Goal: Task Accomplishment & Management: Complete application form

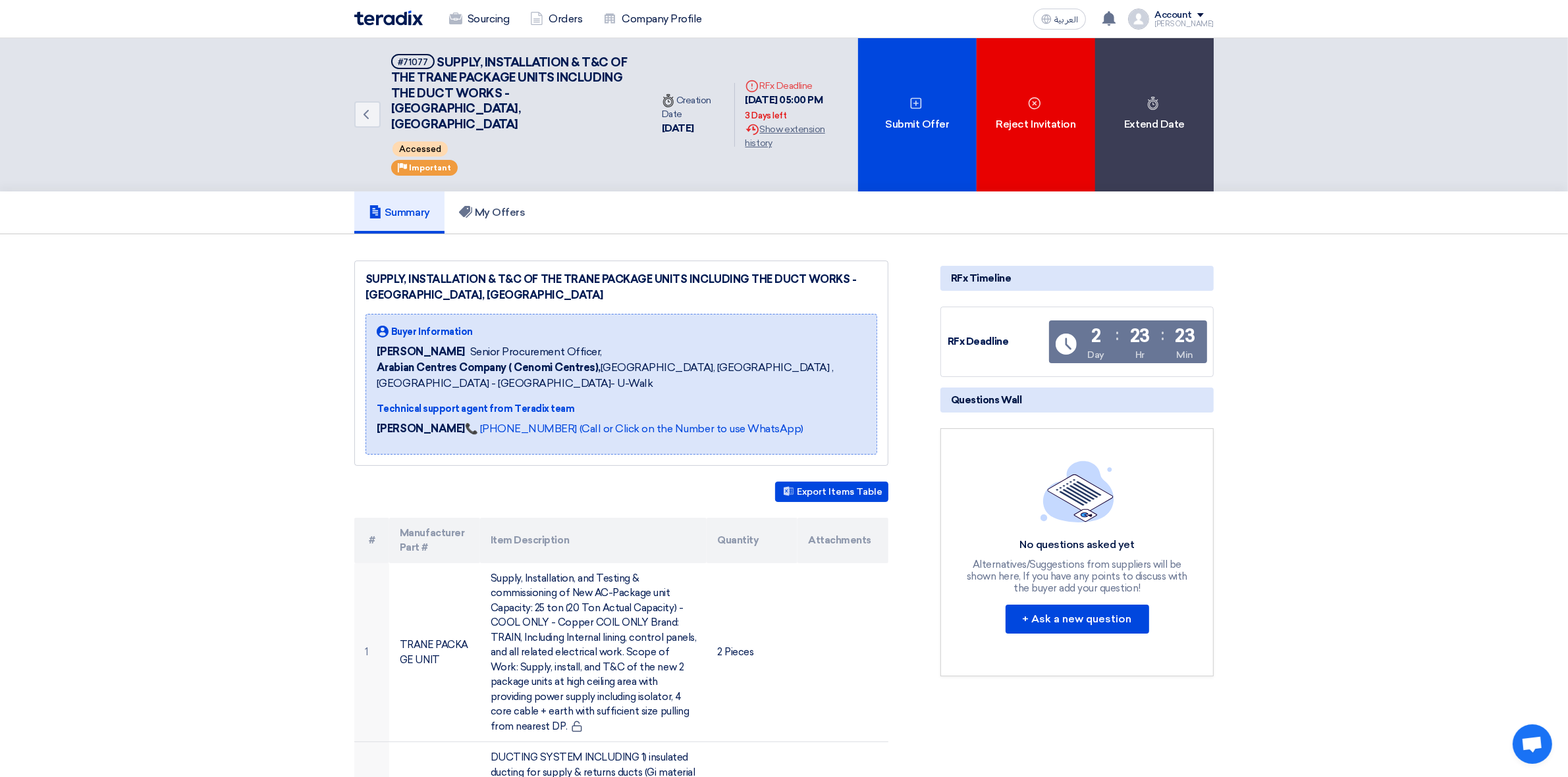
click at [1203, 11] on div "Account" at bounding box center [1183, 15] width 59 height 11
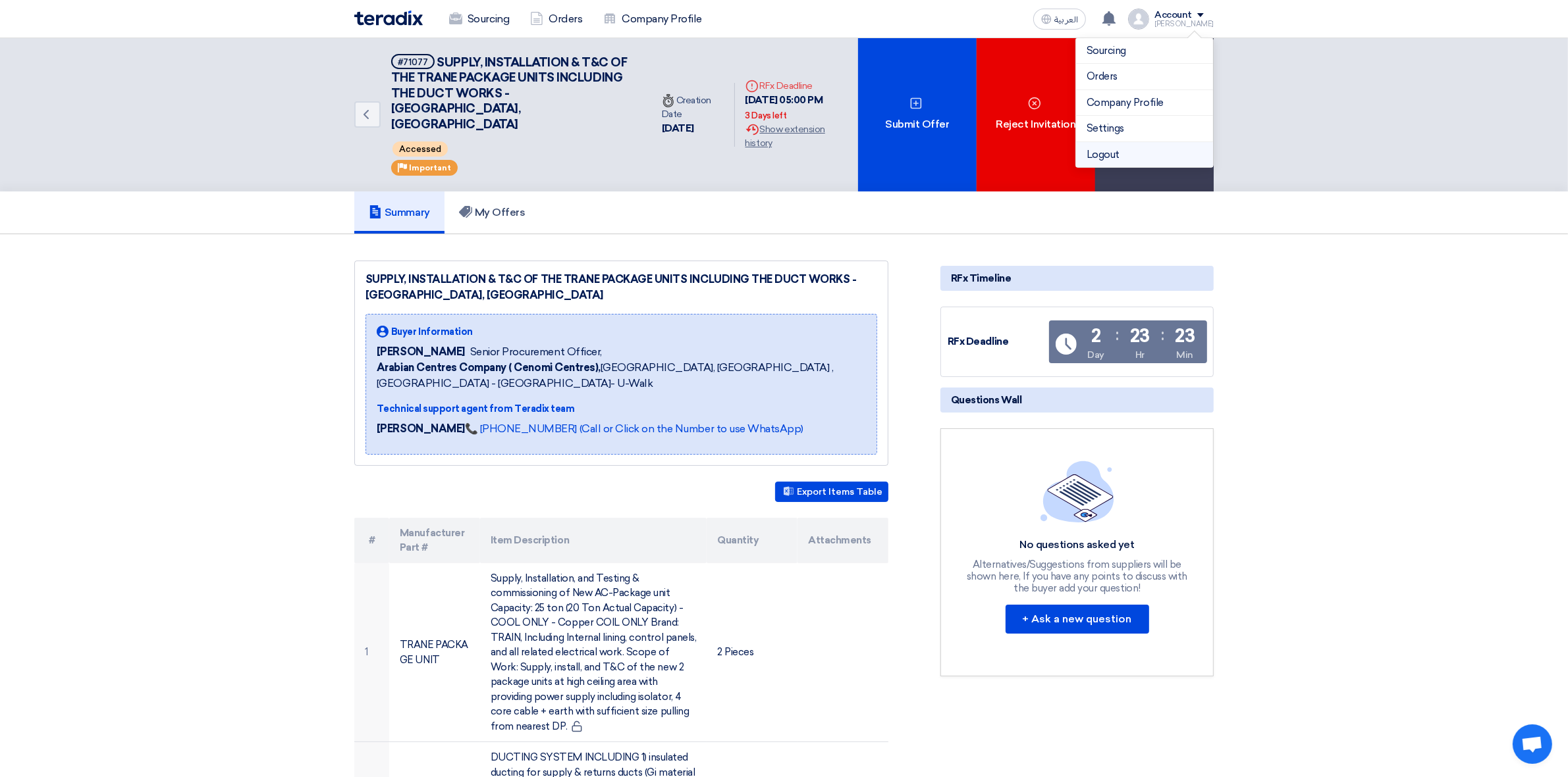
click at [1151, 153] on li "Logout" at bounding box center [1144, 155] width 137 height 26
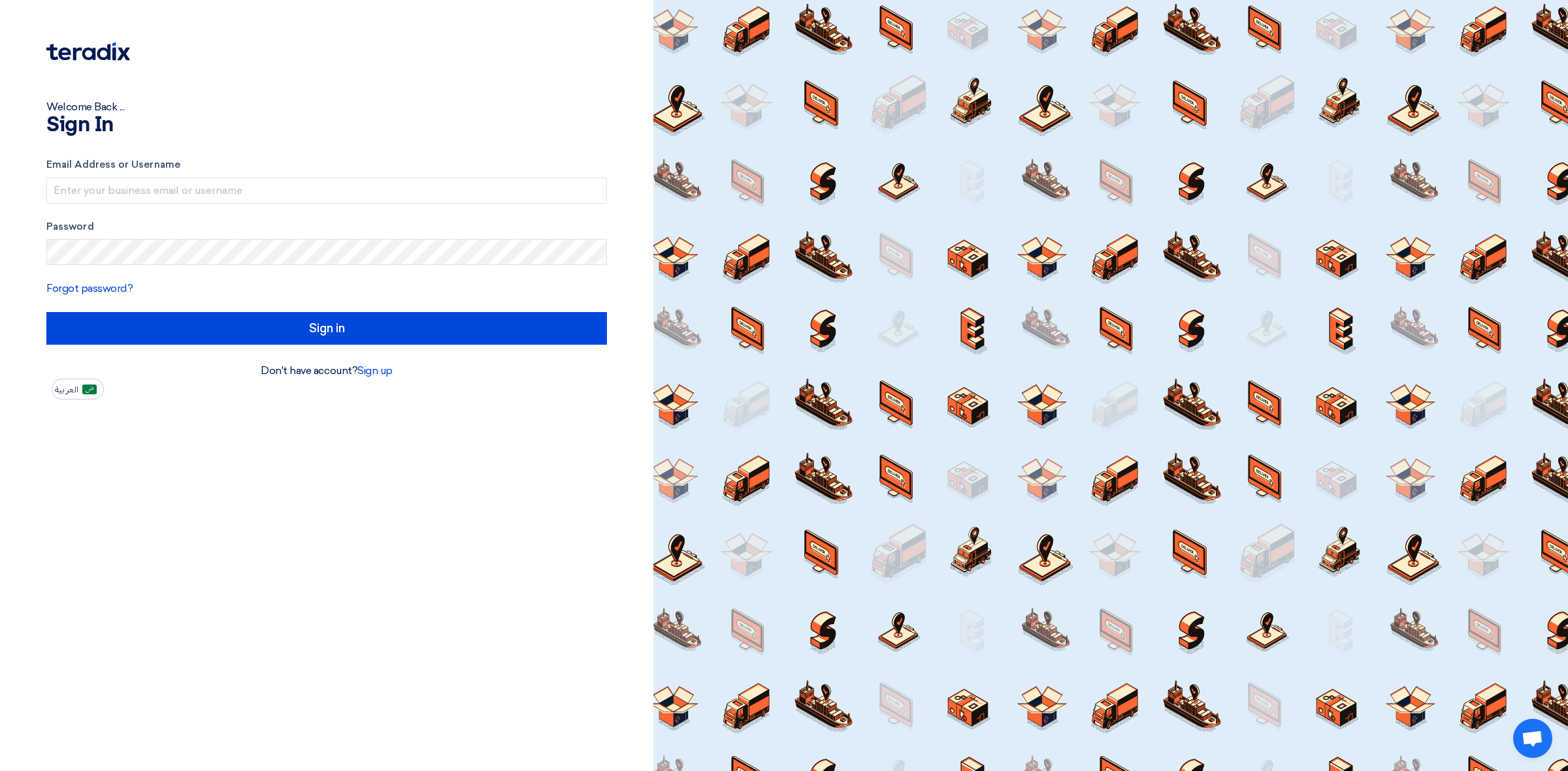
click at [422, 207] on form "Email Address or Username Password Forgot password? Sign in" at bounding box center [327, 251] width 561 height 188
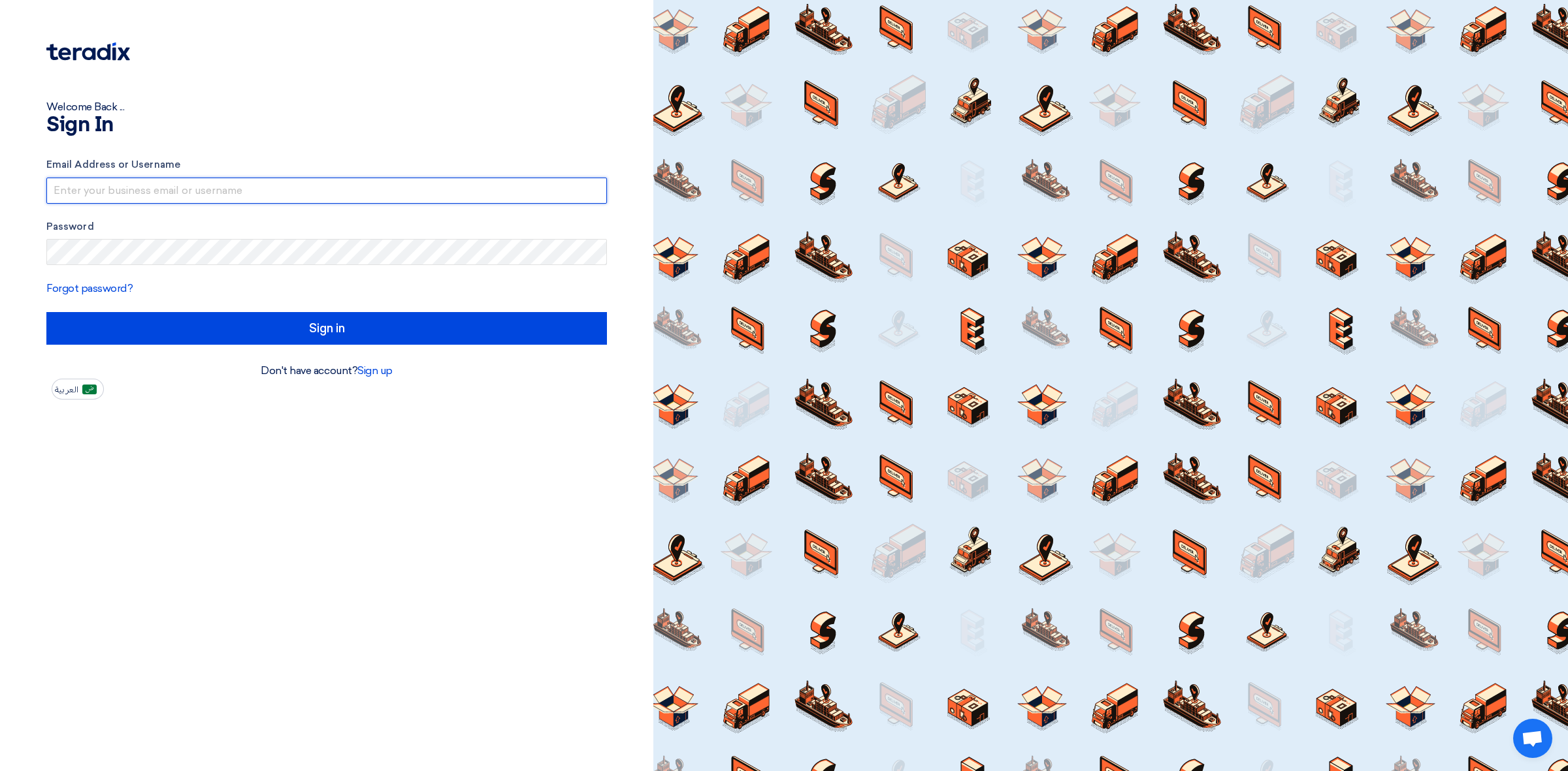
click at [425, 199] on input "text" at bounding box center [327, 191] width 561 height 26
type input "[EMAIL_ADDRESS][DOMAIN_NAME]"
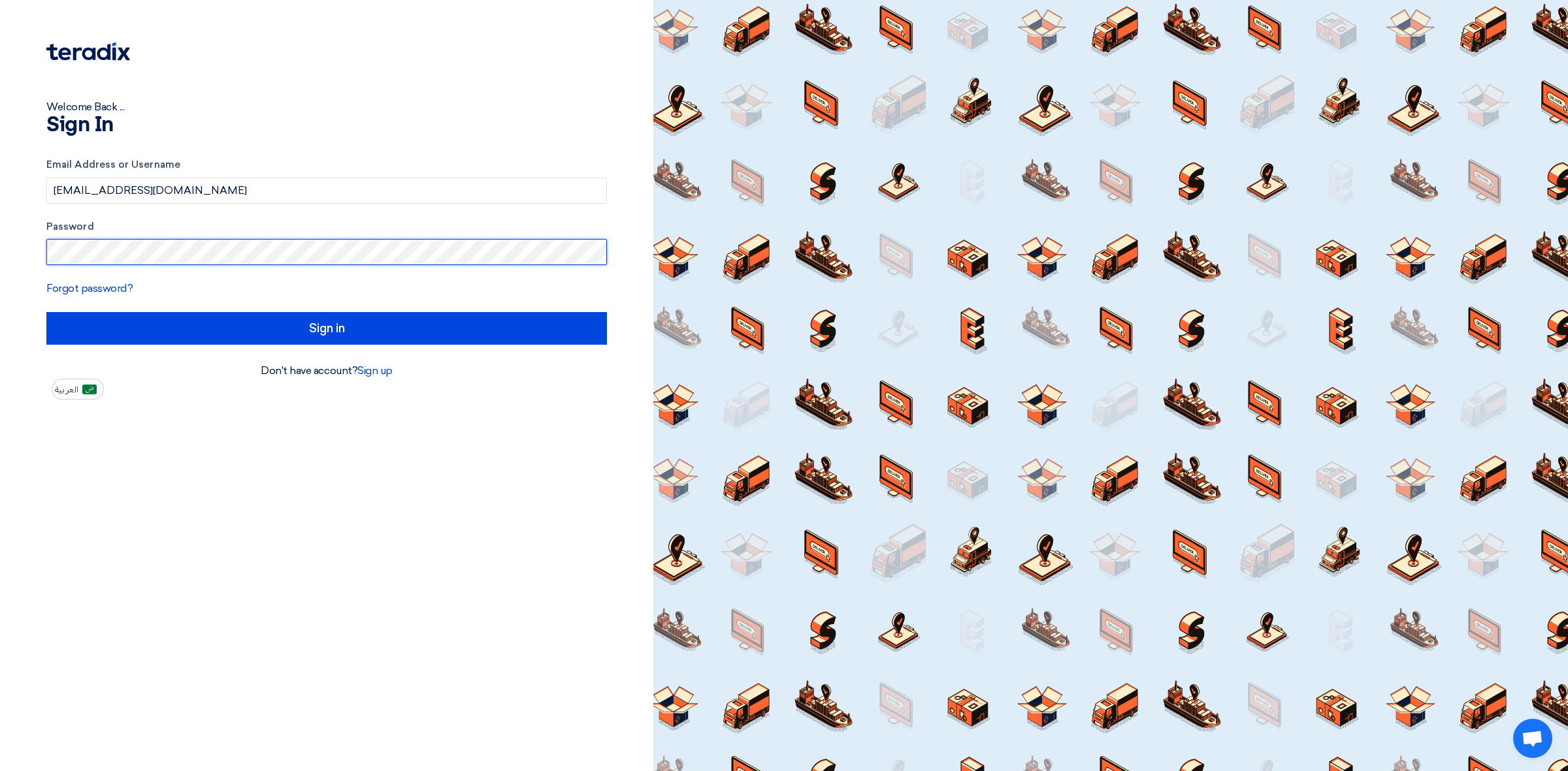
click at [46, 312] on input "Sign in" at bounding box center [327, 328] width 561 height 33
type input "الدخول"
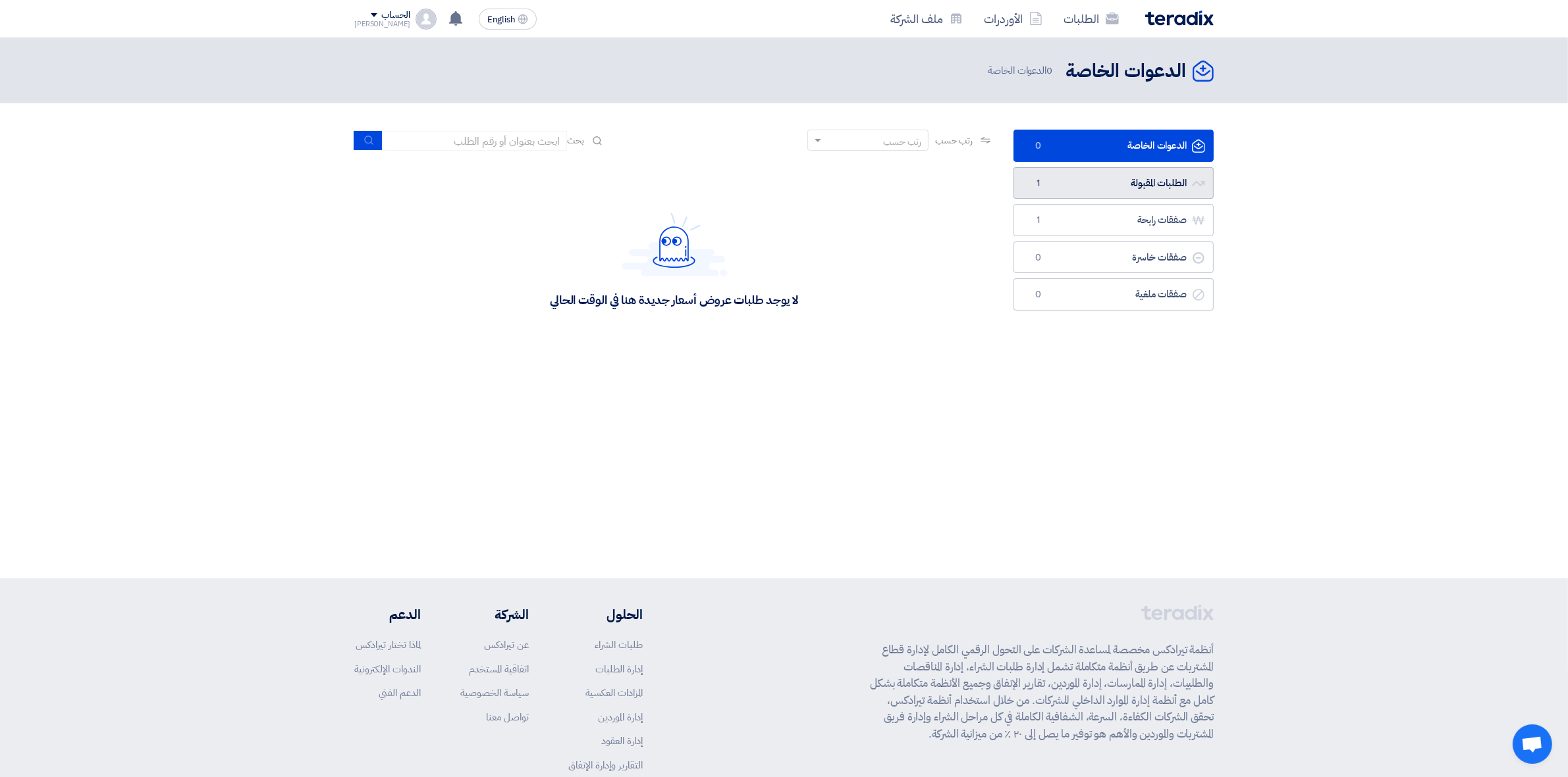
click at [1050, 189] on link "الطلبات المقبولة الطلبات المقبولة 1" at bounding box center [1113, 183] width 200 height 32
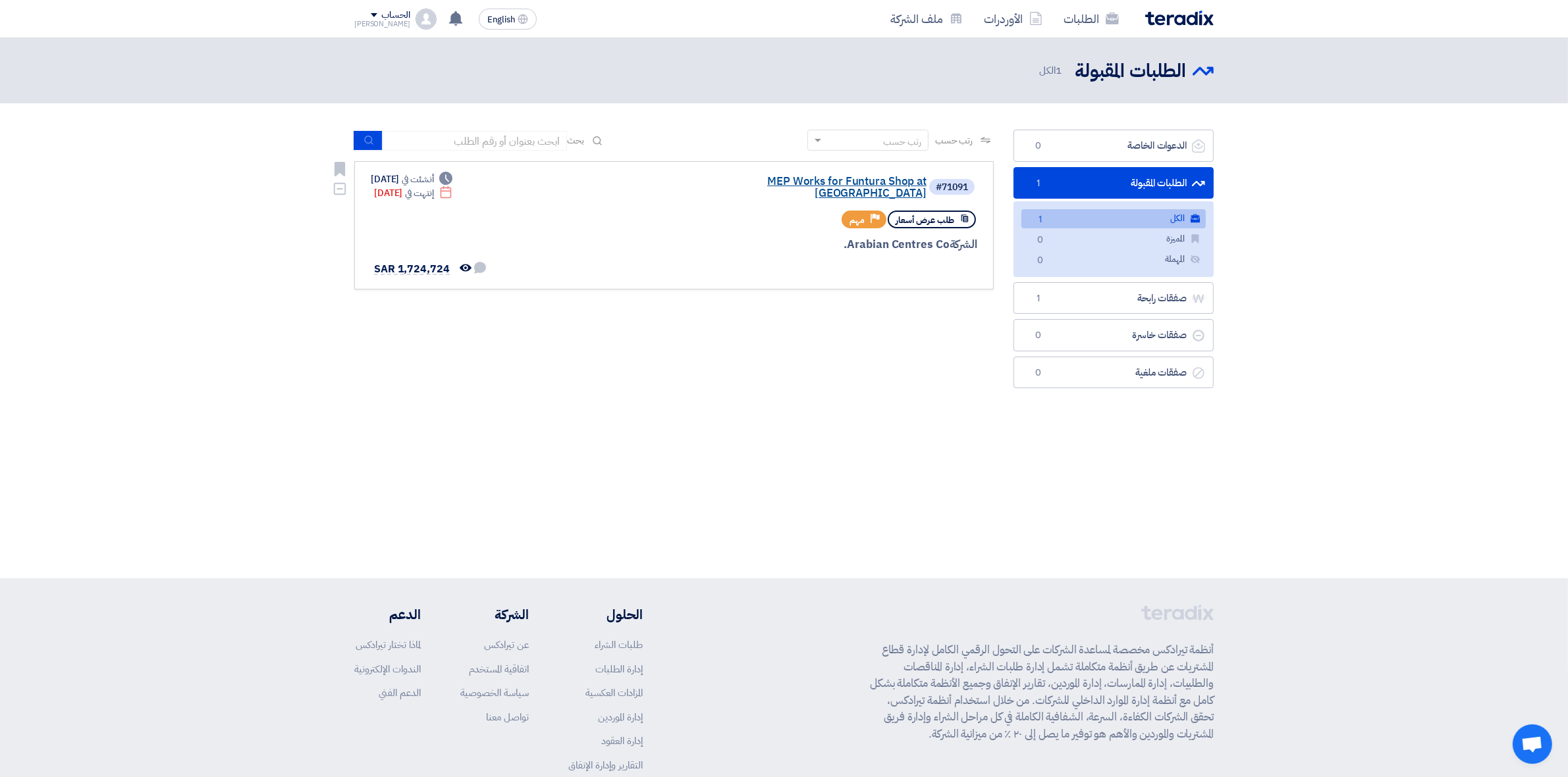
click at [798, 178] on link "MEP Works for Funtura Shop at [GEOGRAPHIC_DATA]" at bounding box center [795, 188] width 264 height 24
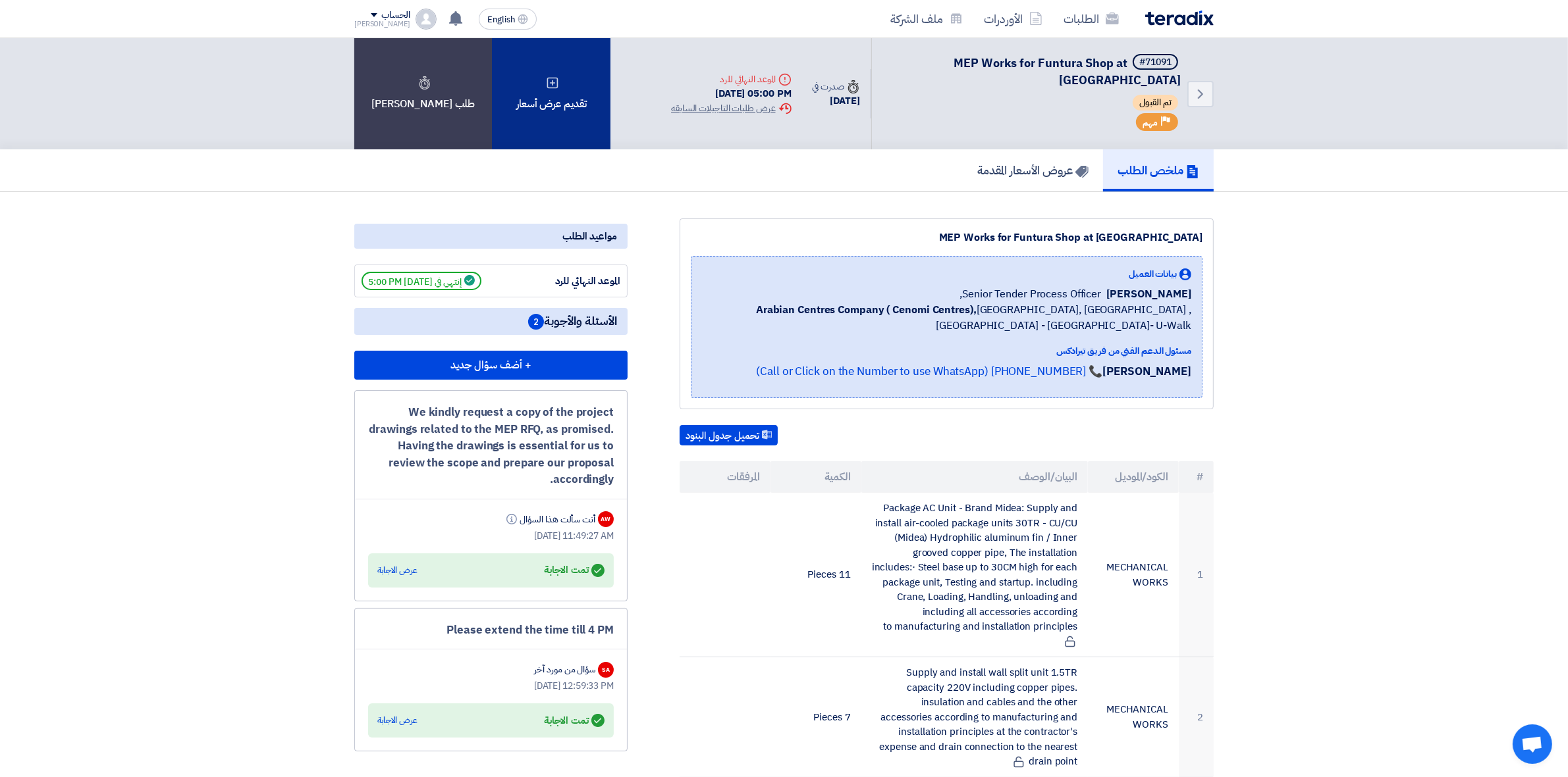
click at [529, 106] on div "تقديم عرض أسعار" at bounding box center [551, 93] width 119 height 111
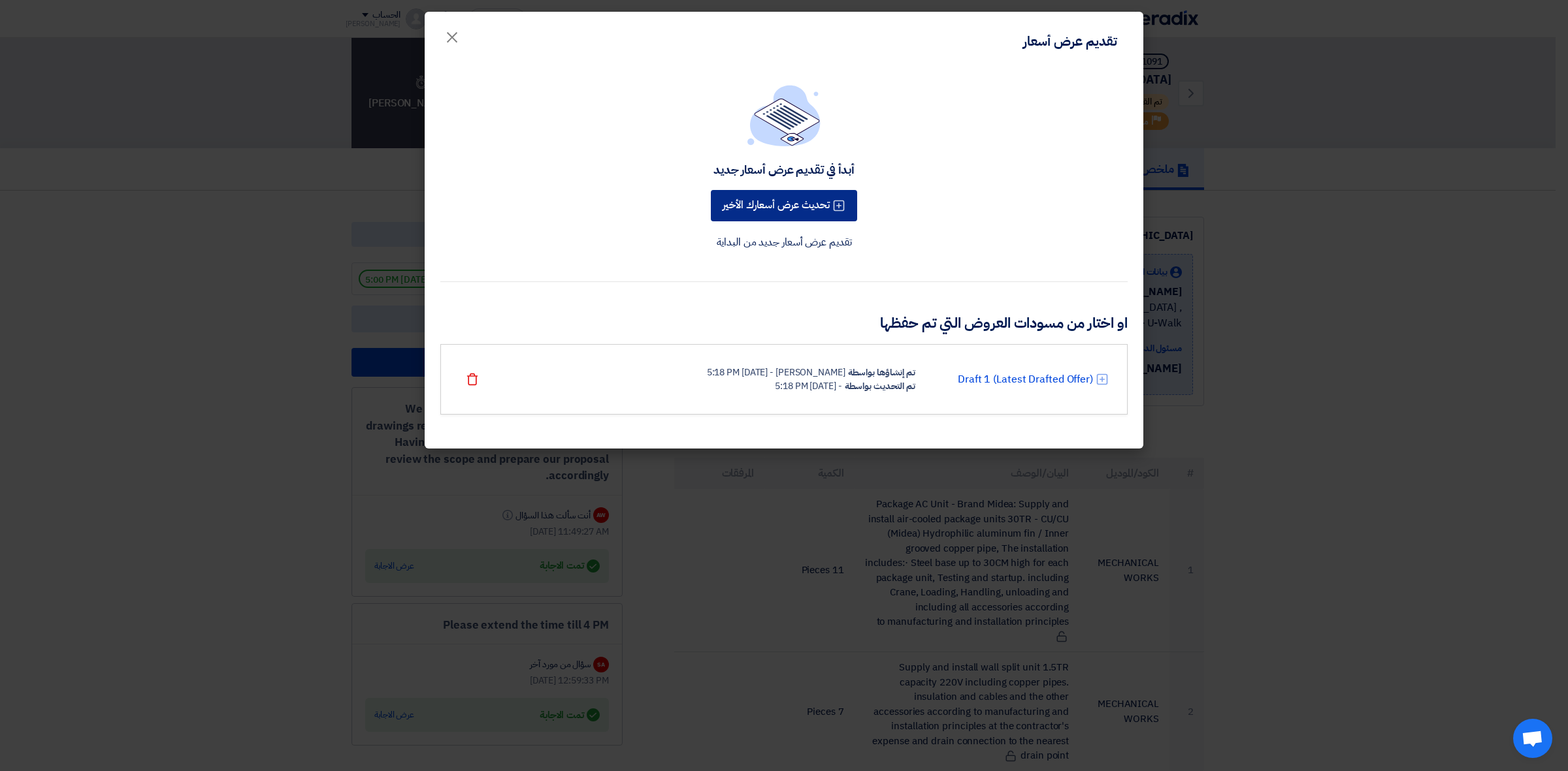
click at [761, 204] on button "تحديث عرض أسعارك الأخير" at bounding box center [783, 205] width 147 height 31
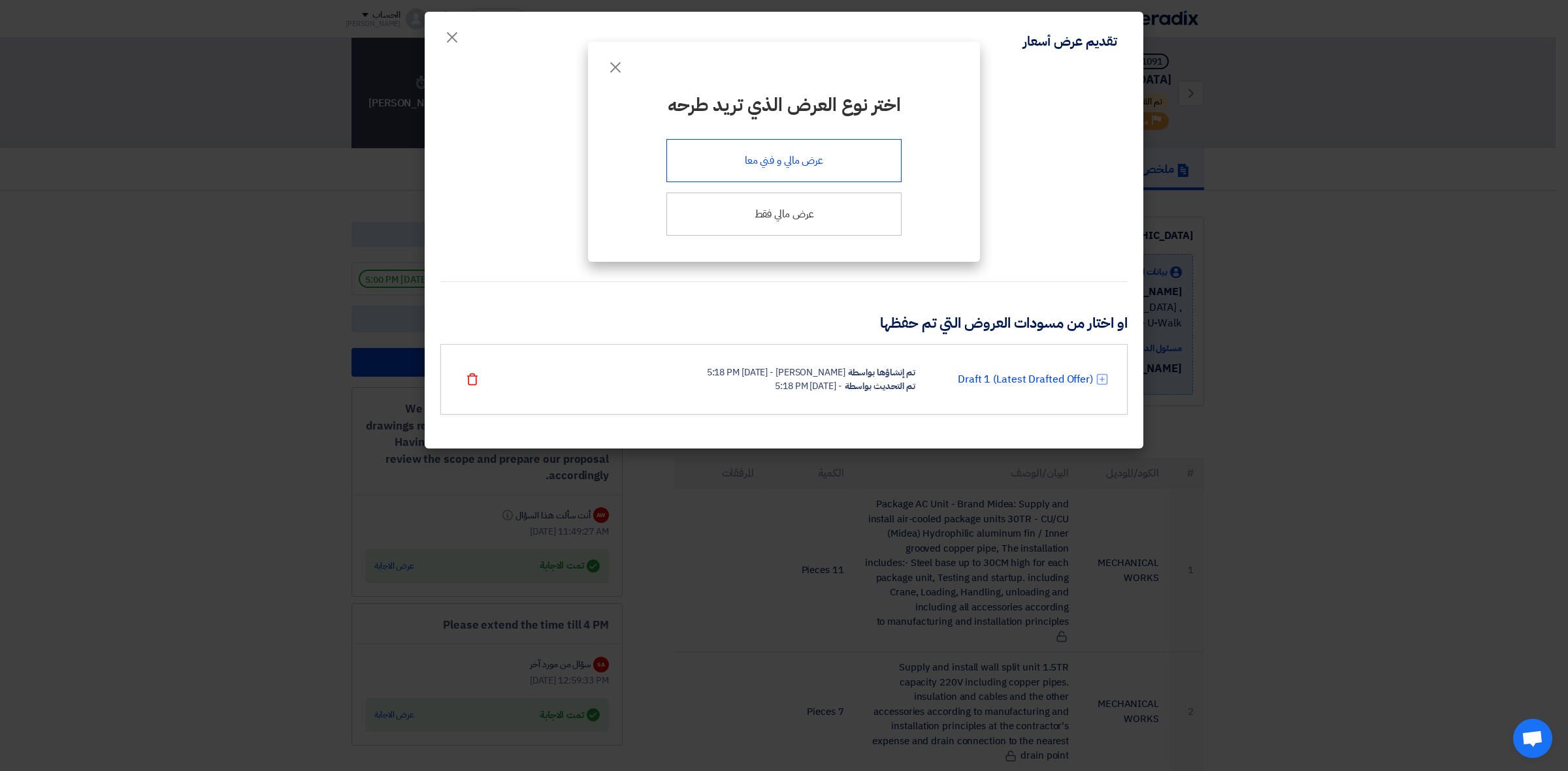
click at [808, 171] on div "عرض مالي و فني معا" at bounding box center [784, 160] width 236 height 43
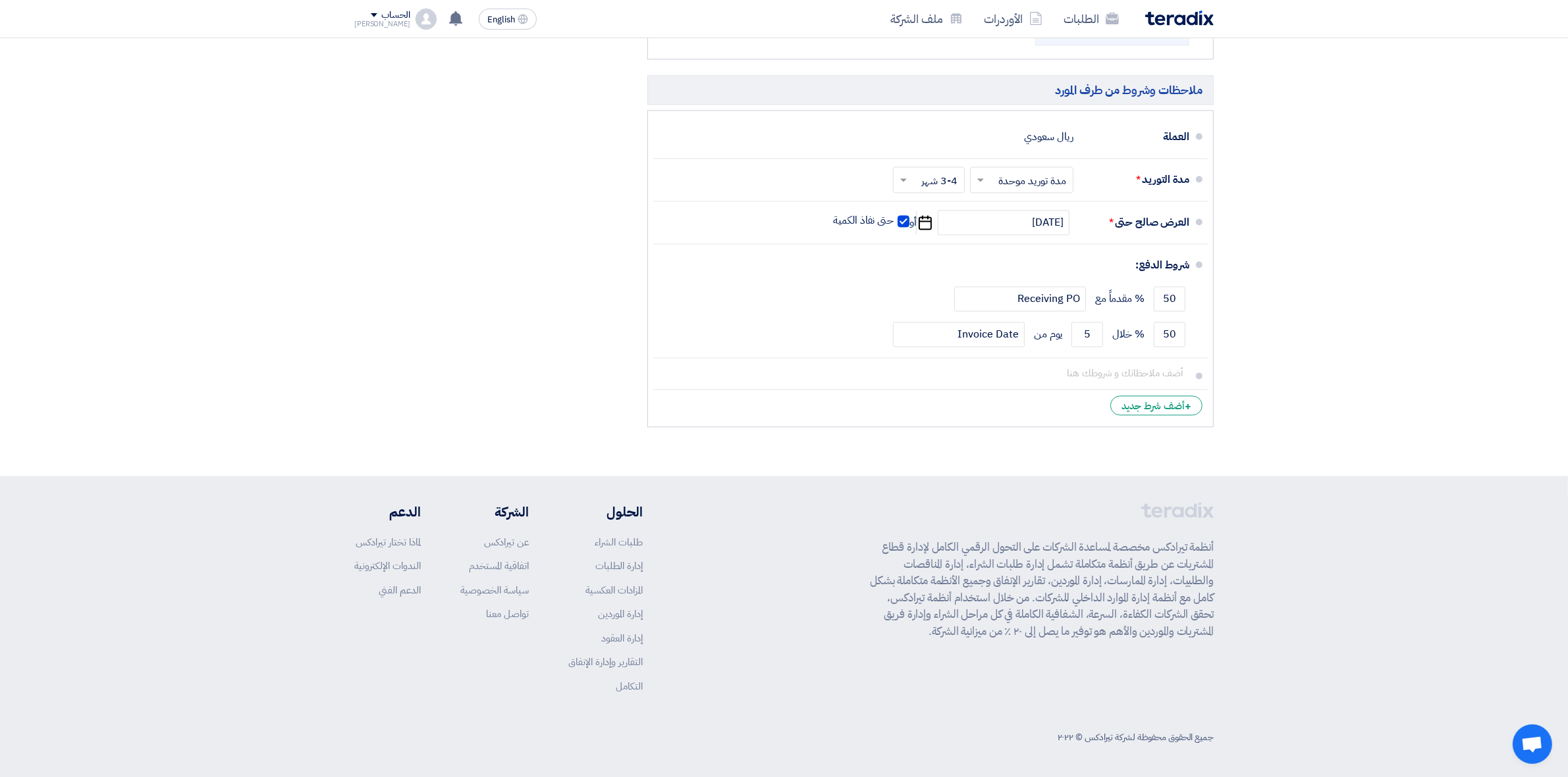
scroll to position [3109, 0]
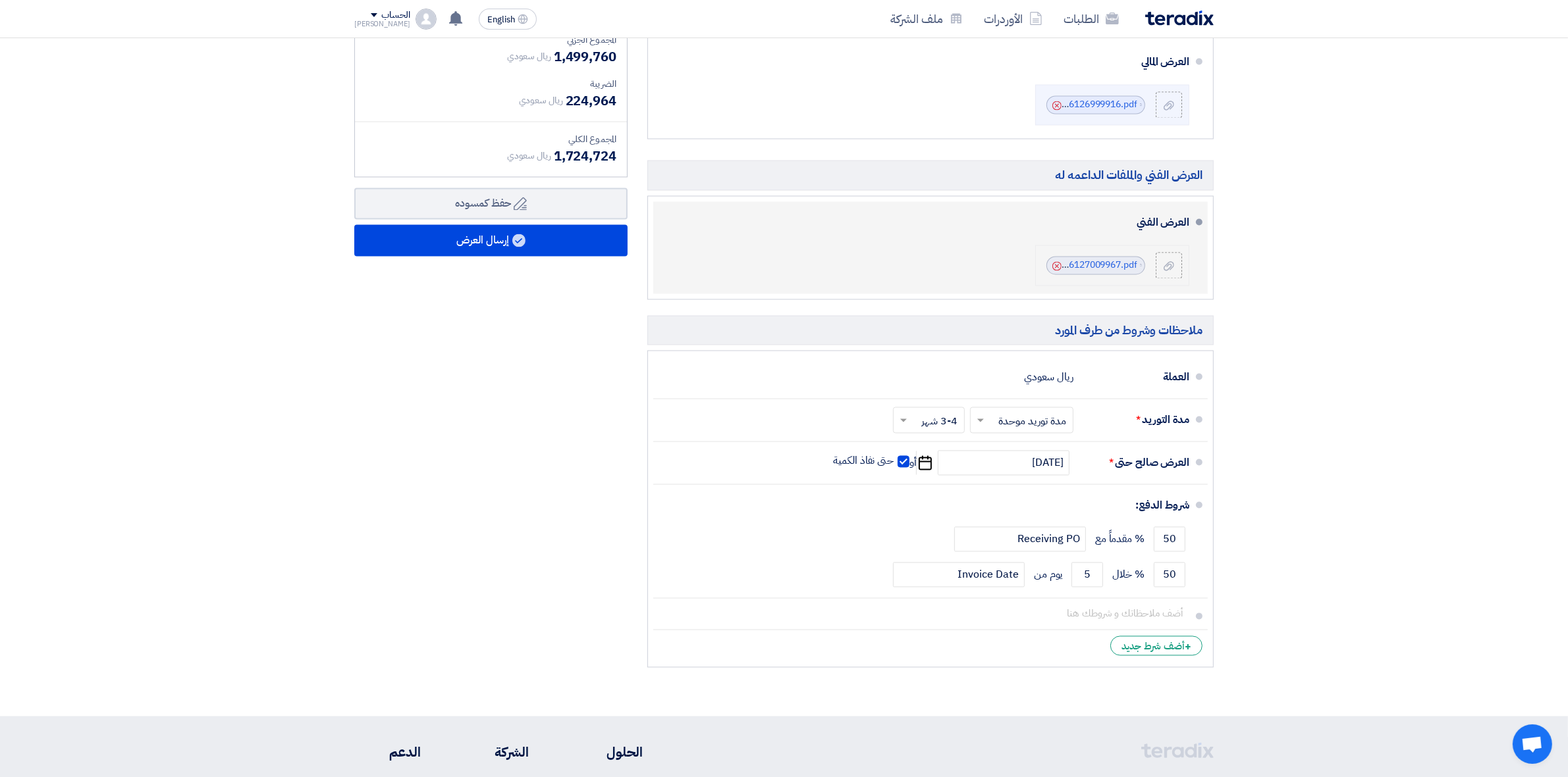
click at [1059, 270] on icon "Cancel" at bounding box center [1057, 266] width 9 height 9
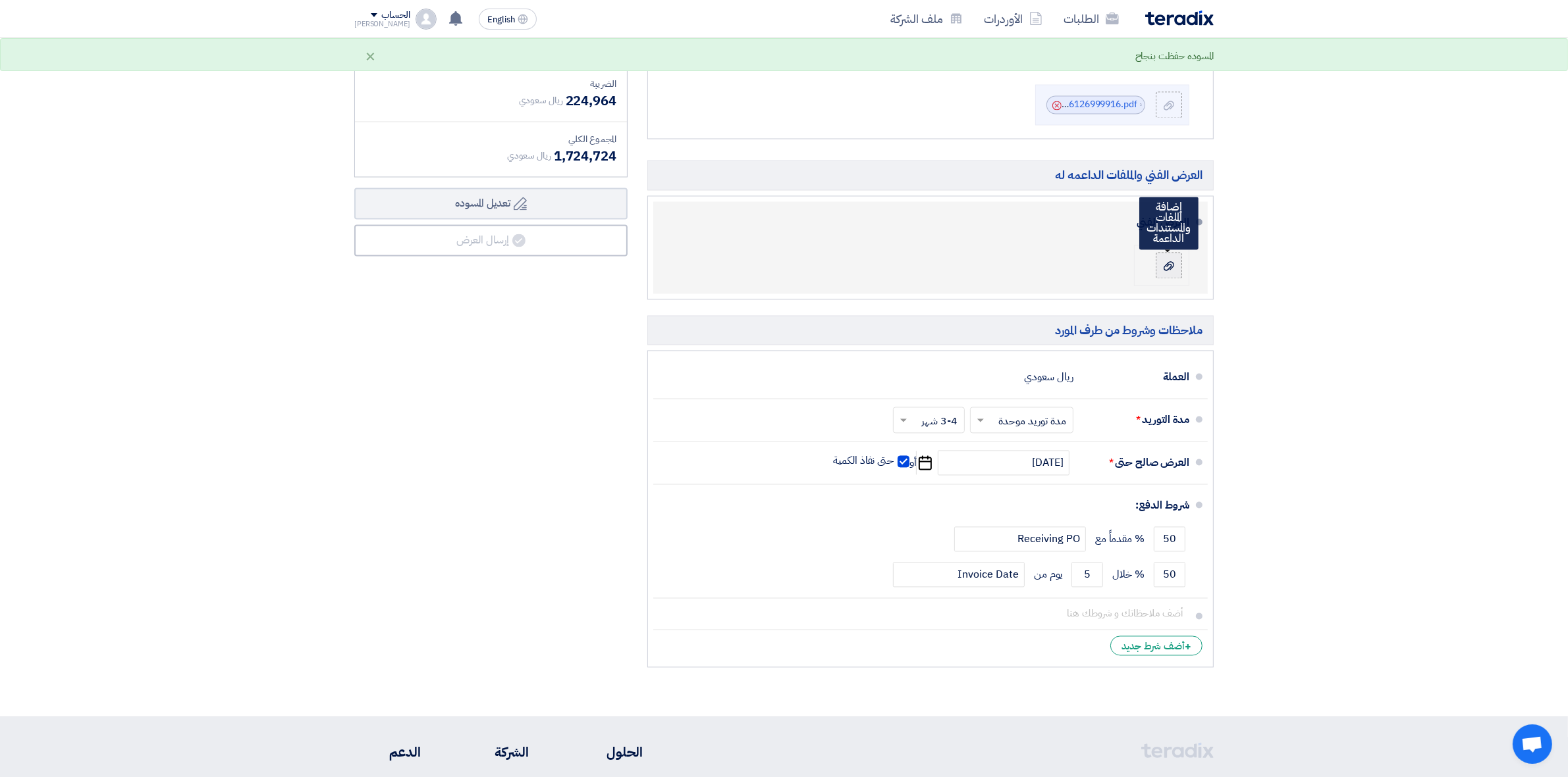
click at [1161, 264] on div at bounding box center [1169, 266] width 16 height 13
click at [0, 0] on input "file" at bounding box center [0, 0] width 0 height 0
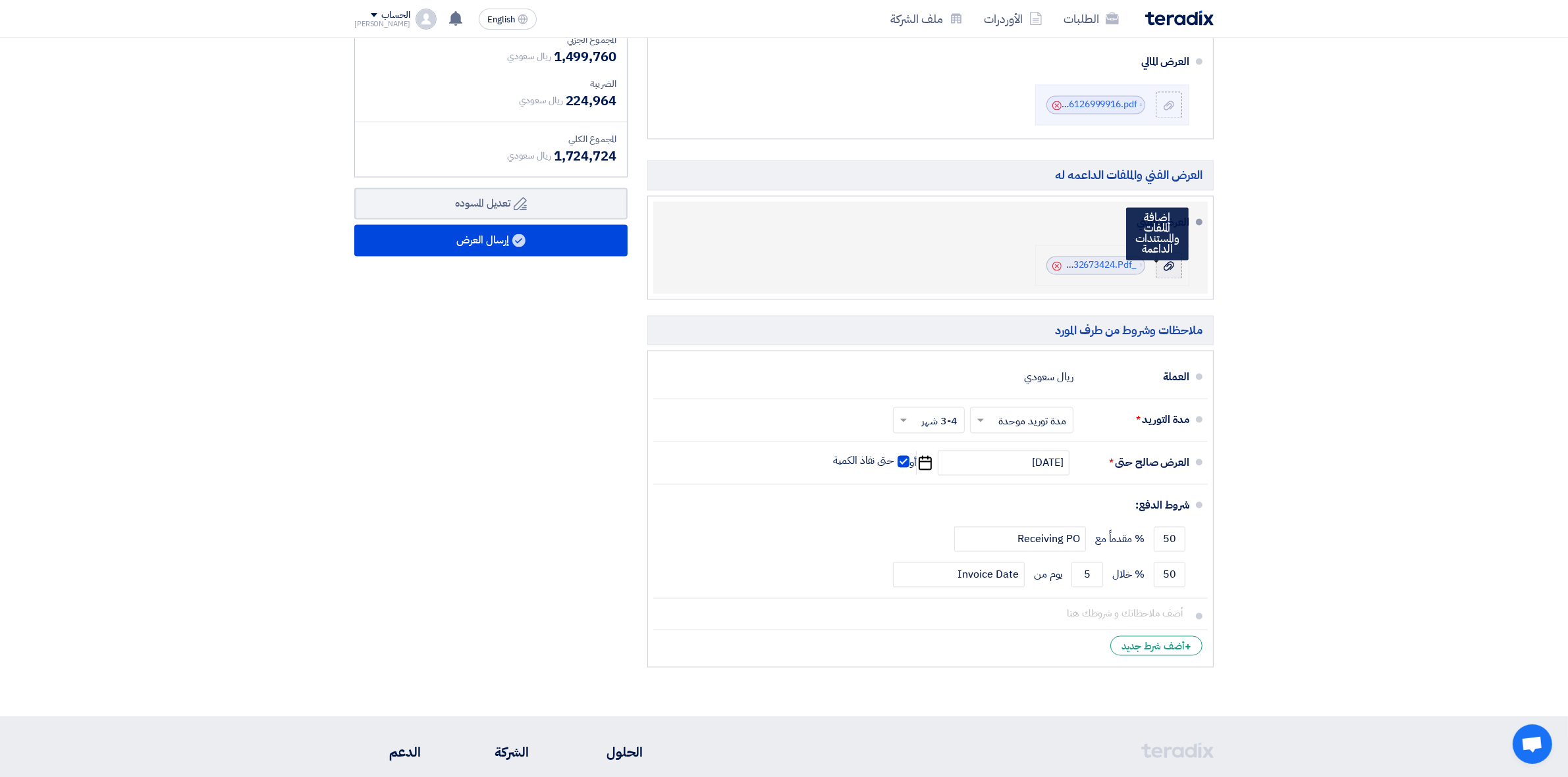
click at [1174, 269] on div at bounding box center [1169, 266] width 16 height 13
click at [0, 0] on input "file" at bounding box center [0, 0] width 0 height 0
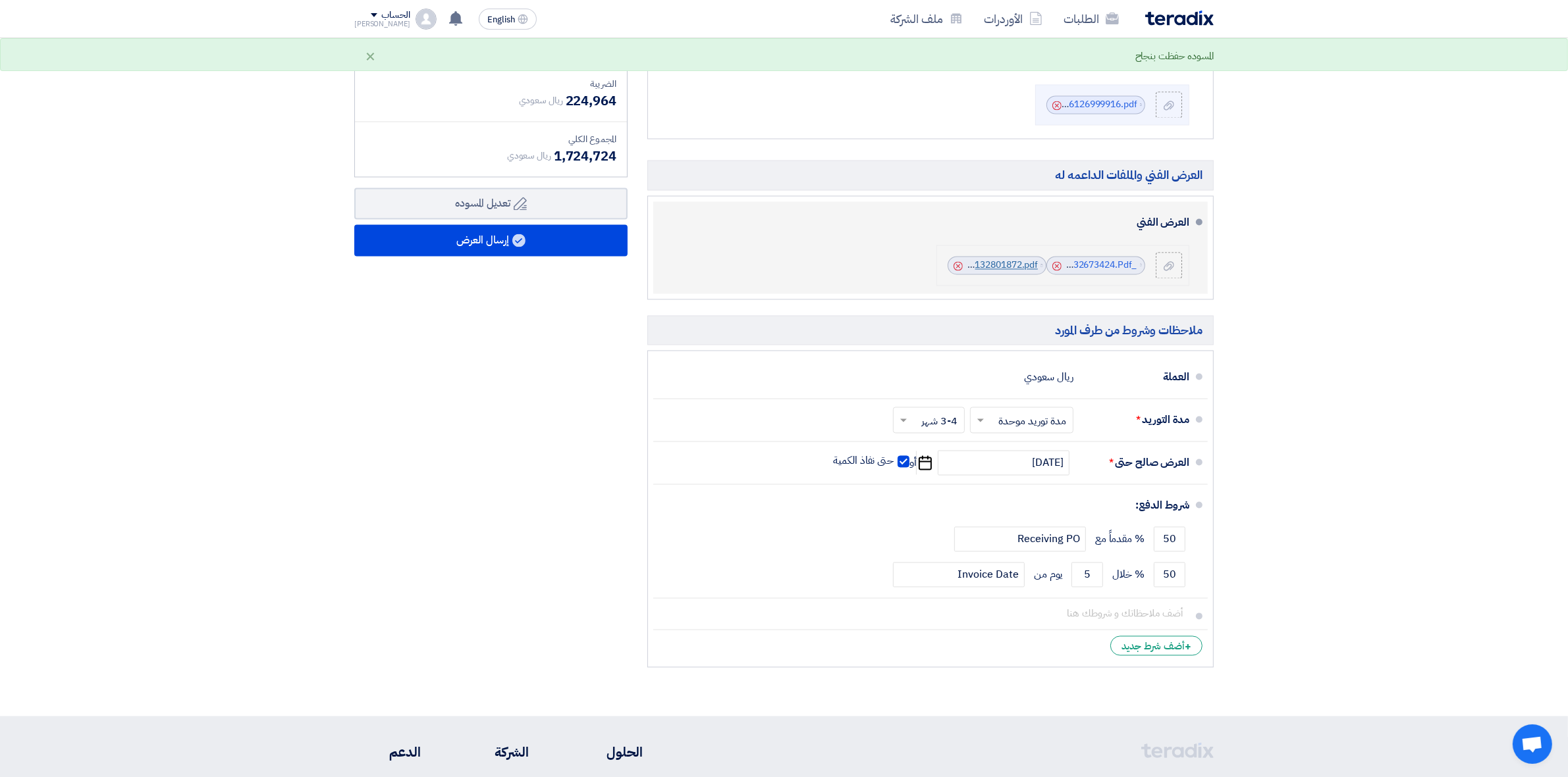
click at [985, 264] on link "MEP_Works_for_Funtura_Shop_at_AlAhsa_Mall_1756132801872.pdf" at bounding box center [895, 266] width 286 height 14
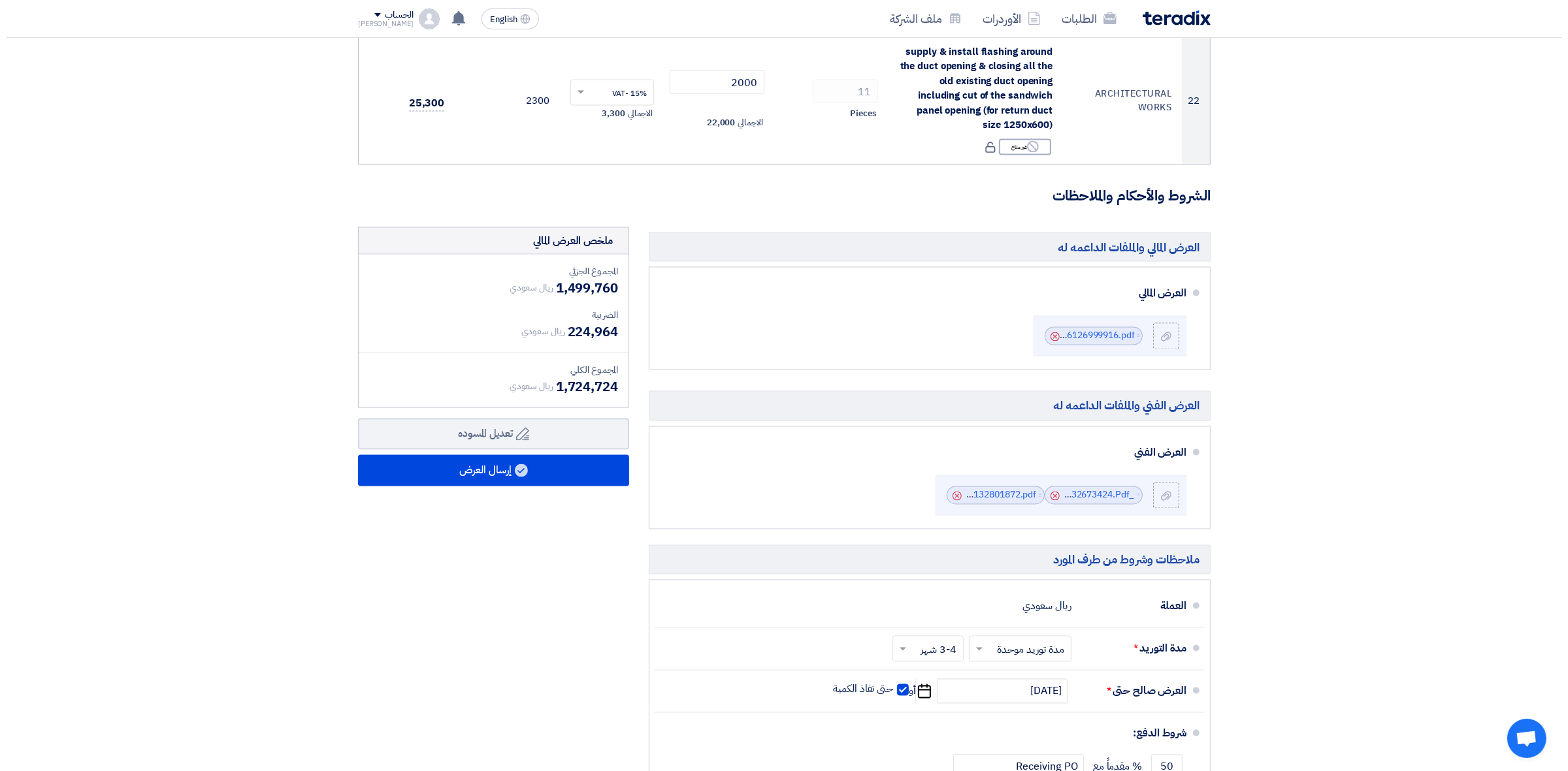
scroll to position [2677, 0]
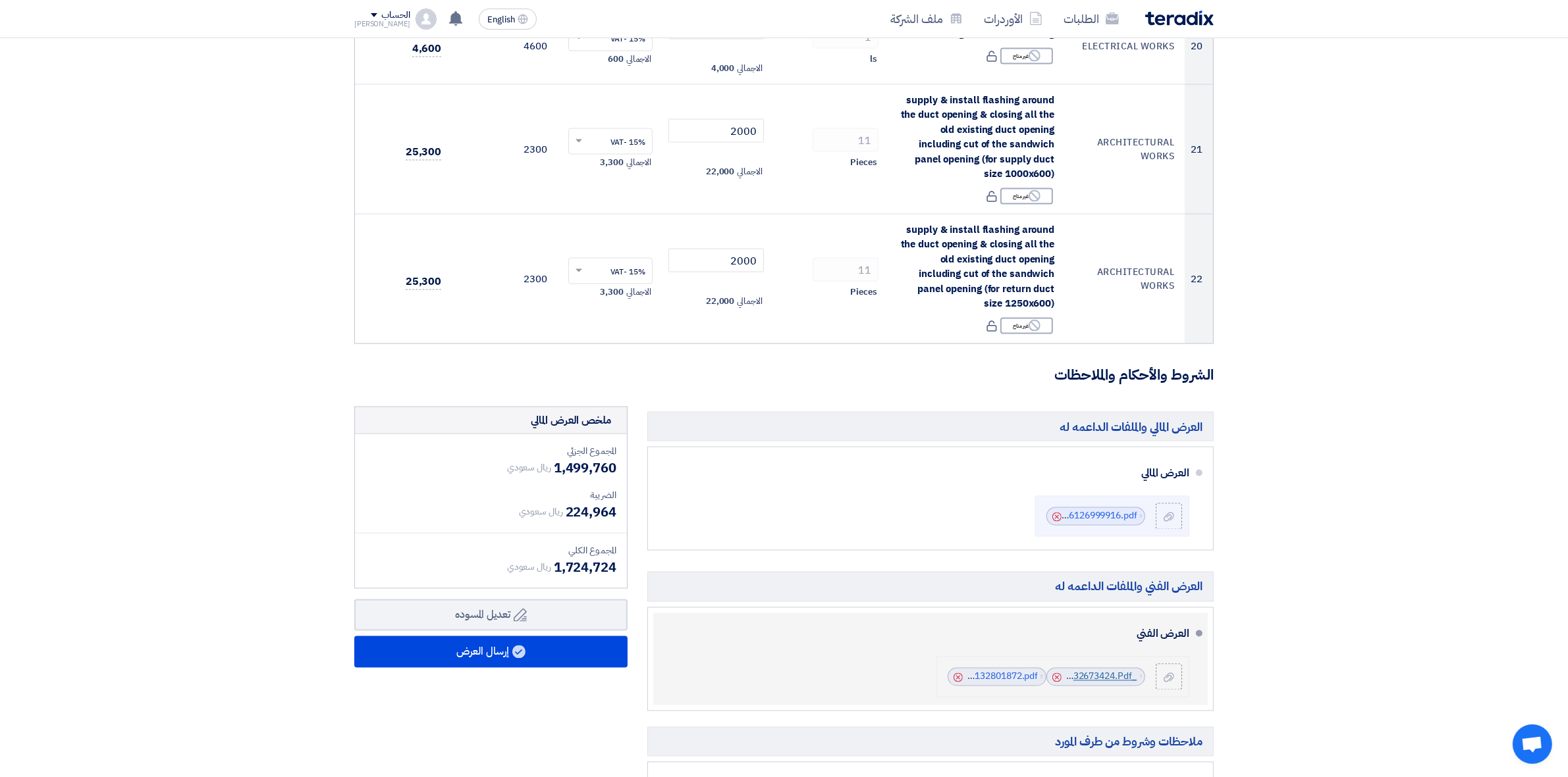
click at [1097, 682] on link "_MIDEA_ROOFTOP_TECHNICAL_MANUAL_cool_only_1756132673424.Pdf" at bounding box center [984, 677] width 308 height 14
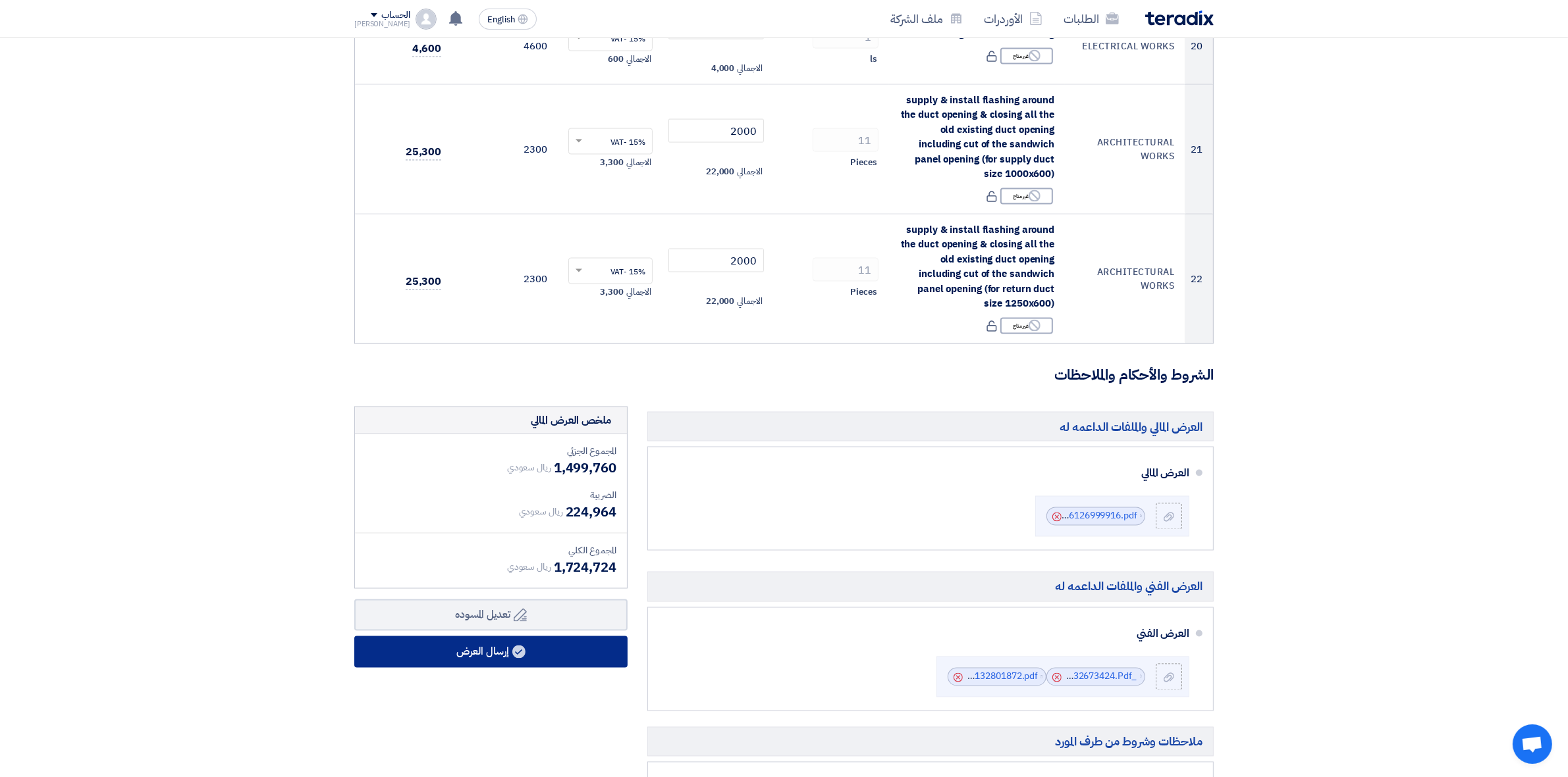
click at [558, 642] on button "إرسال العرض" at bounding box center [491, 651] width 273 height 31
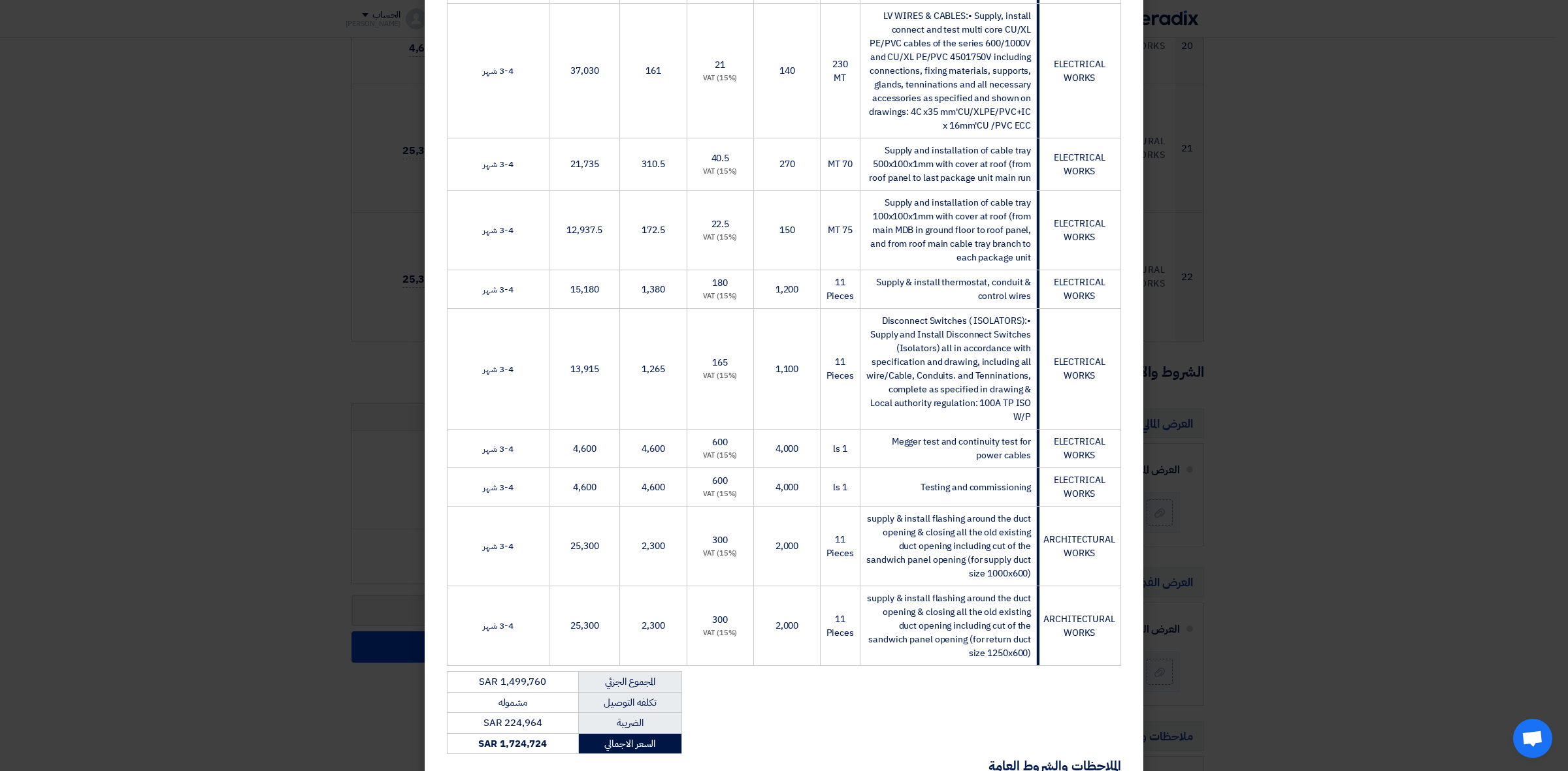
scroll to position [1714, 0]
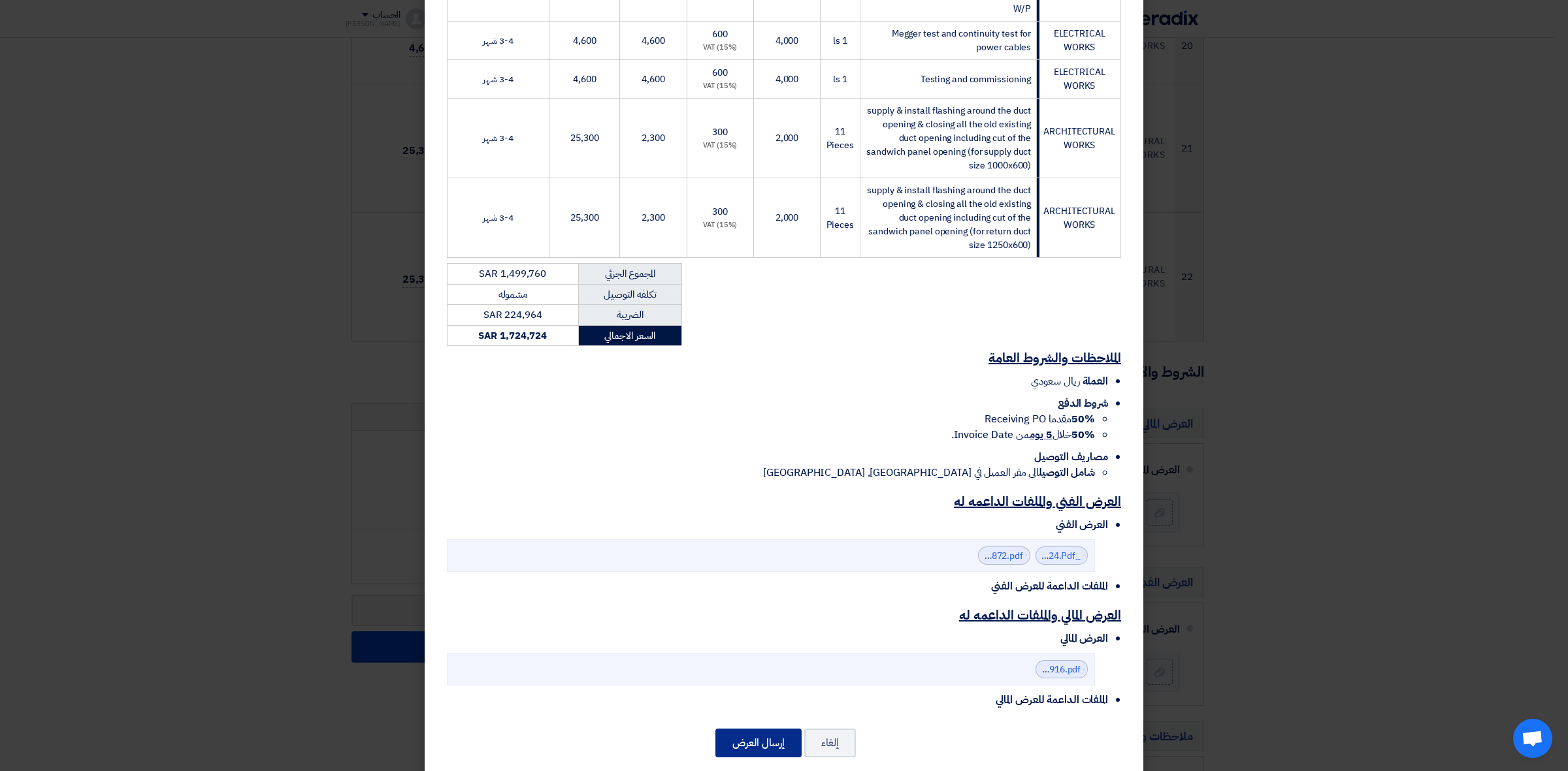
click at [755, 729] on button "إرسال العرض" at bounding box center [758, 744] width 86 height 29
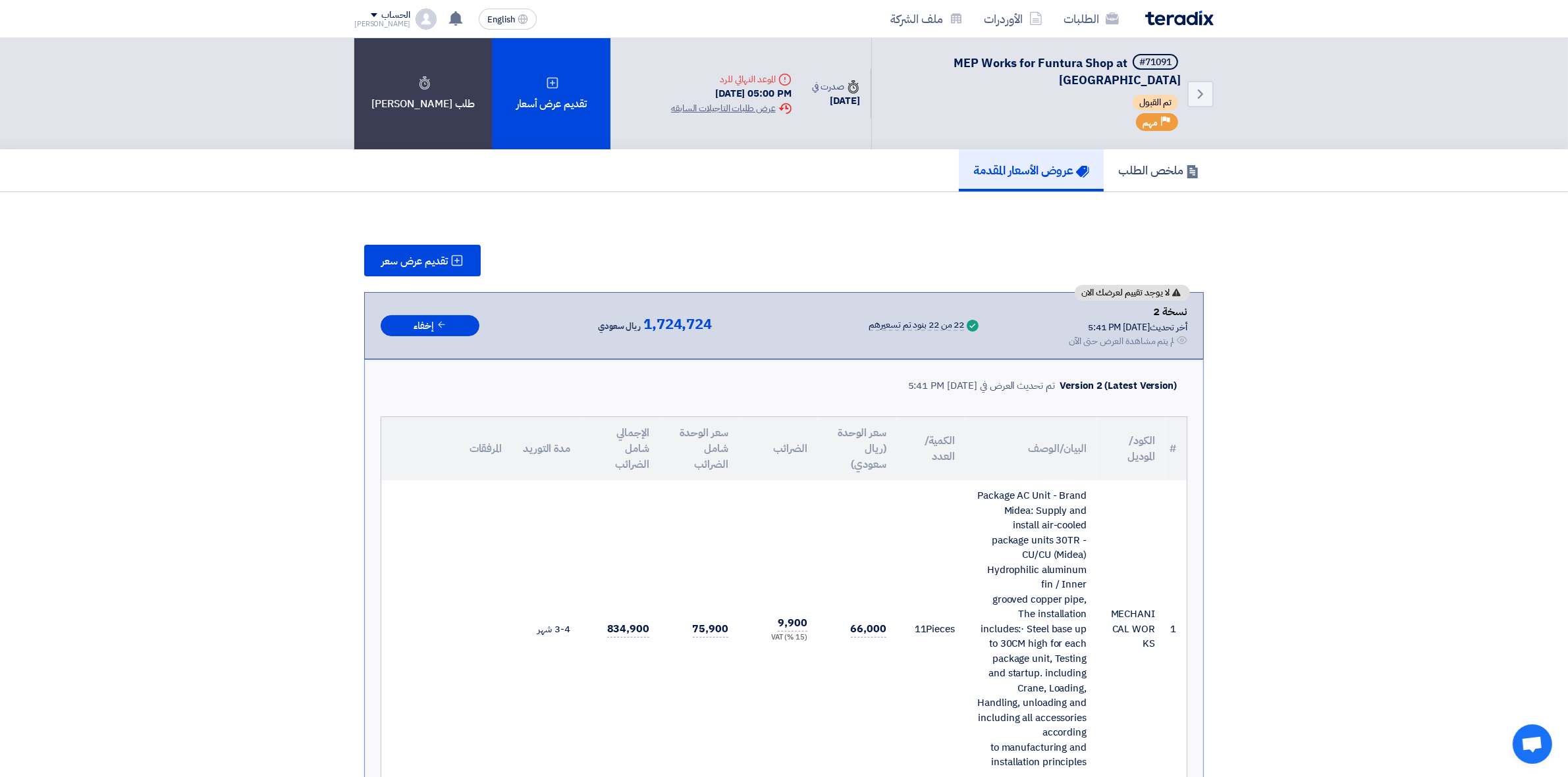
drag, startPoint x: 1184, startPoint y: 321, endPoint x: 1124, endPoint y: 319, distance: 60.0
click at [1124, 321] on div "أخر تحديث [DATE] 5:41 PM" at bounding box center [1128, 328] width 119 height 14
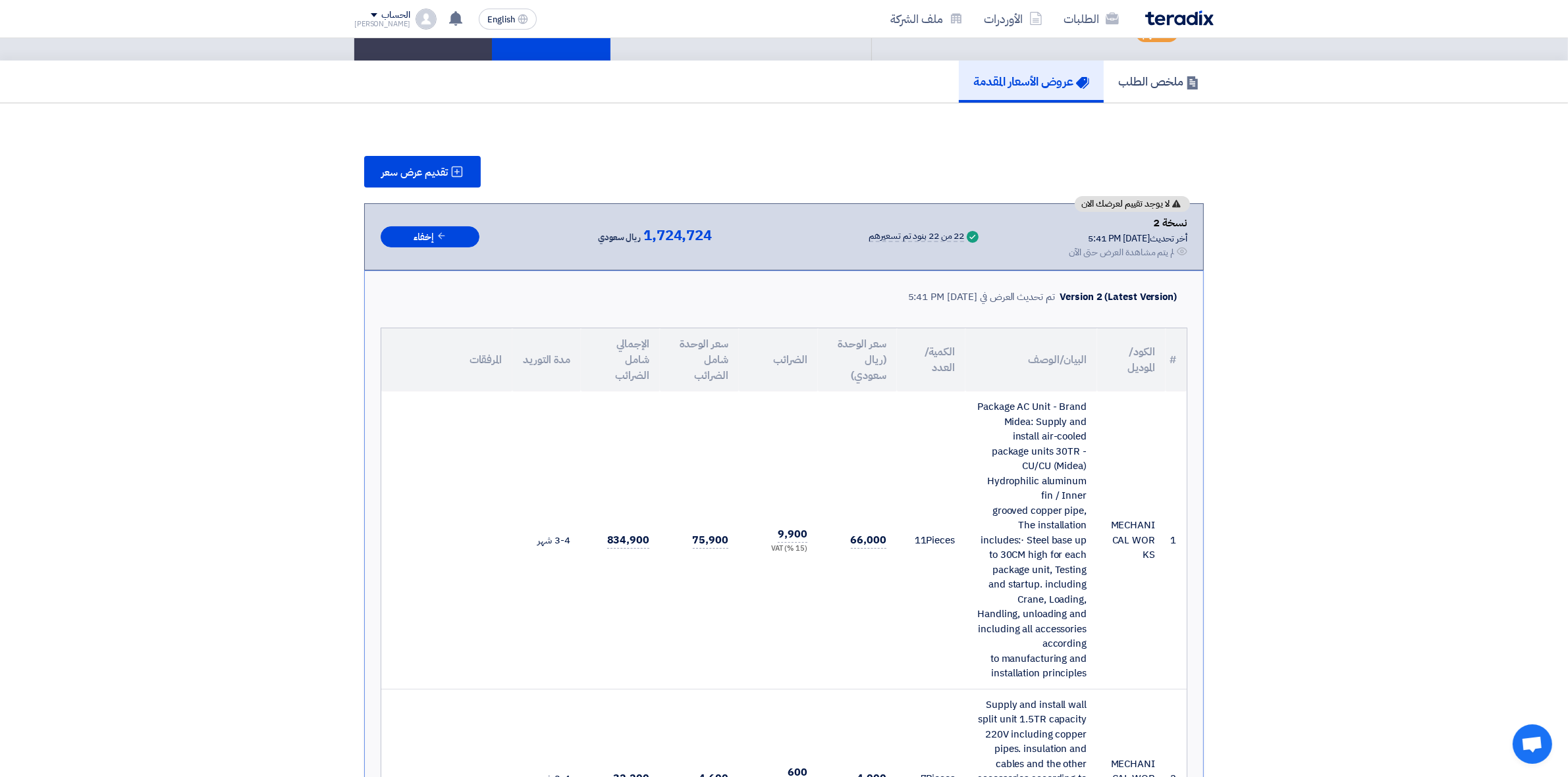
scroll to position [82, 0]
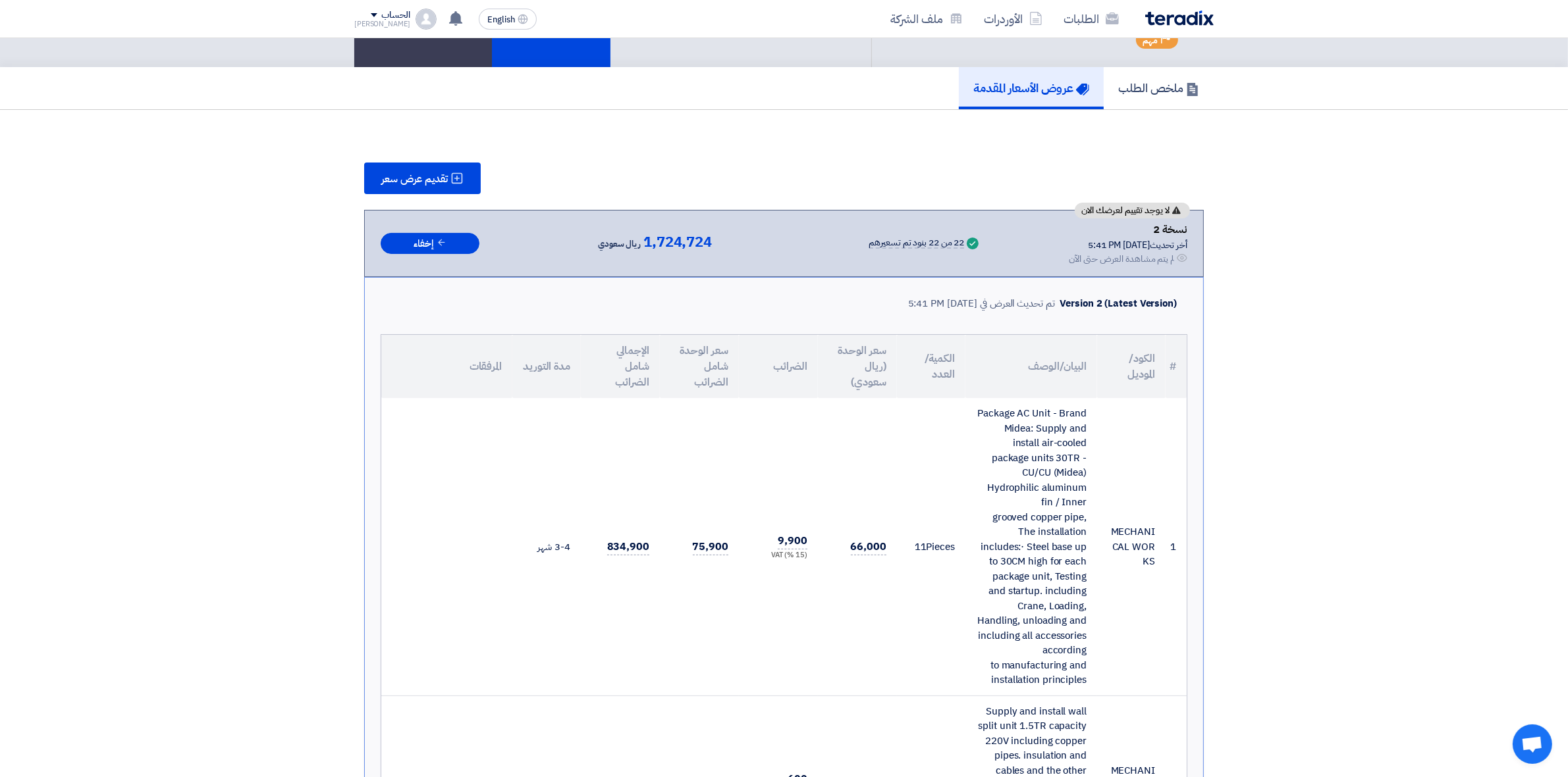
click at [997, 296] on div "تم تحديث العرض في [DATE] 5:41 PM" at bounding box center [982, 304] width 147 height 15
drag, startPoint x: 879, startPoint y: 298, endPoint x: 1164, endPoint y: 299, distance: 285.0
click at [1164, 299] on div "Version 2 (Latest Version) تم تحديث العرض في [DATE] 5:41 PM" at bounding box center [1046, 303] width 274 height 21
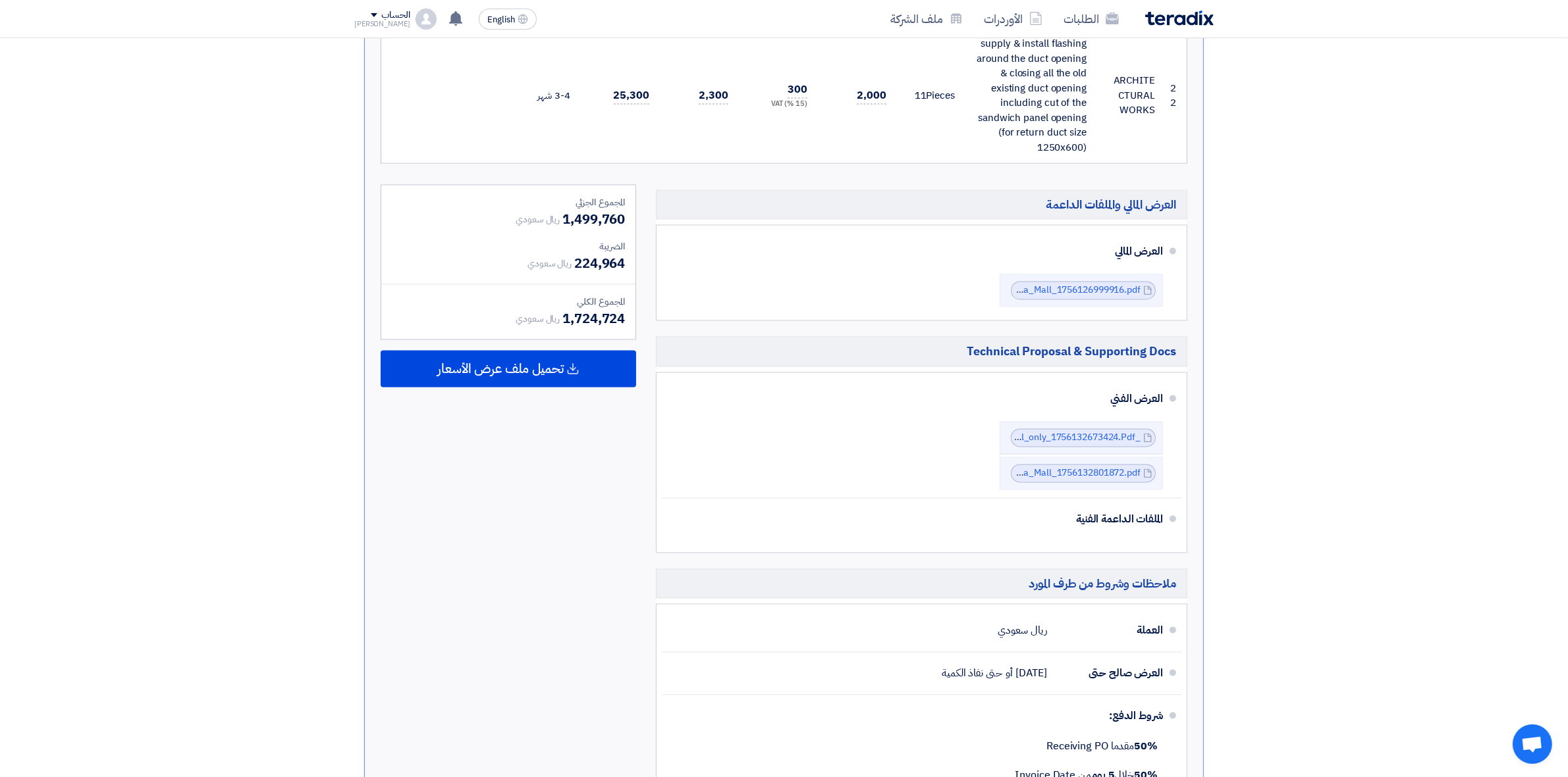
scroll to position [3200, 0]
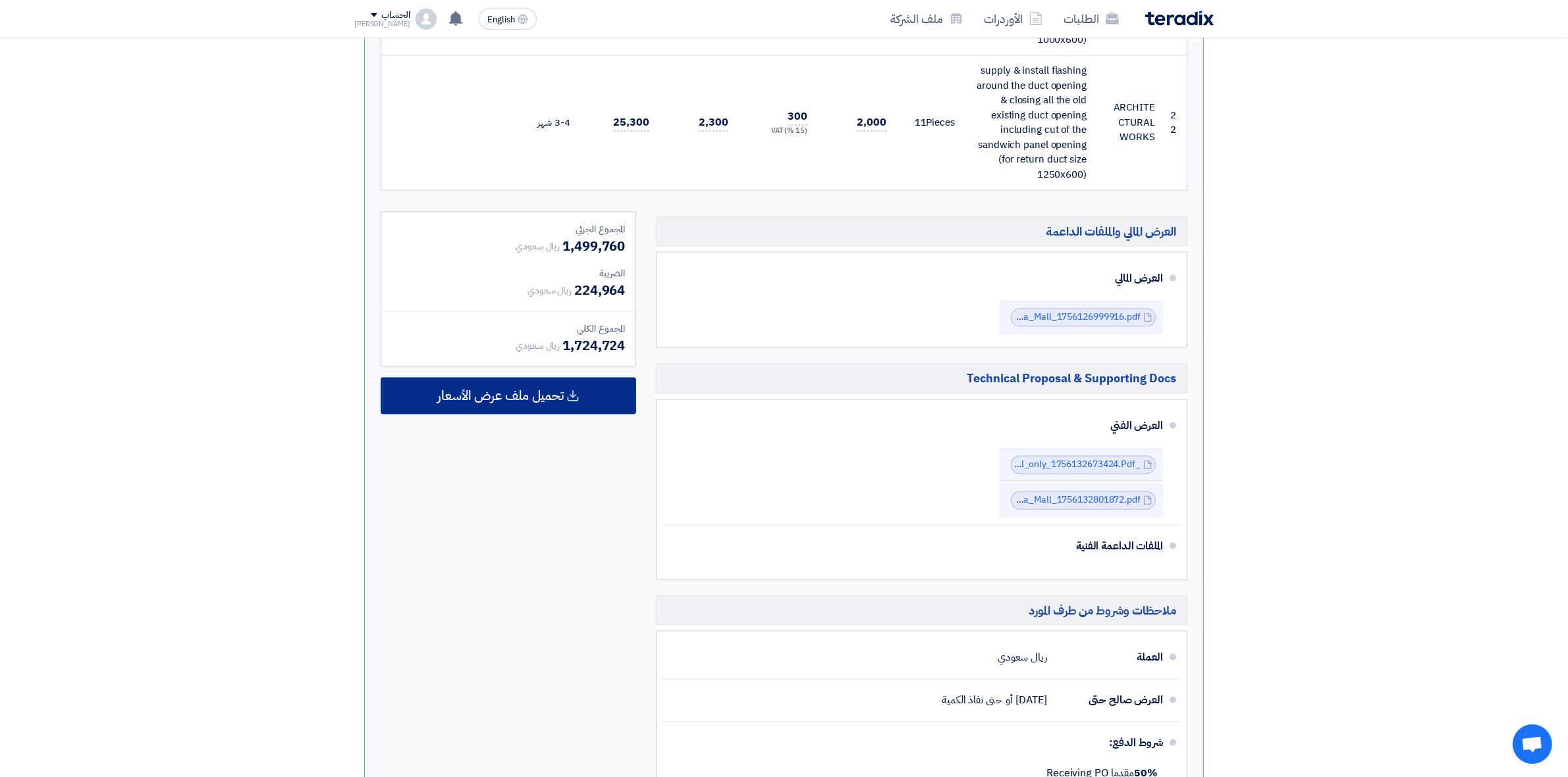
click at [571, 397] on div "تحميل ملف عرض الأسعار" at bounding box center [509, 396] width 256 height 37
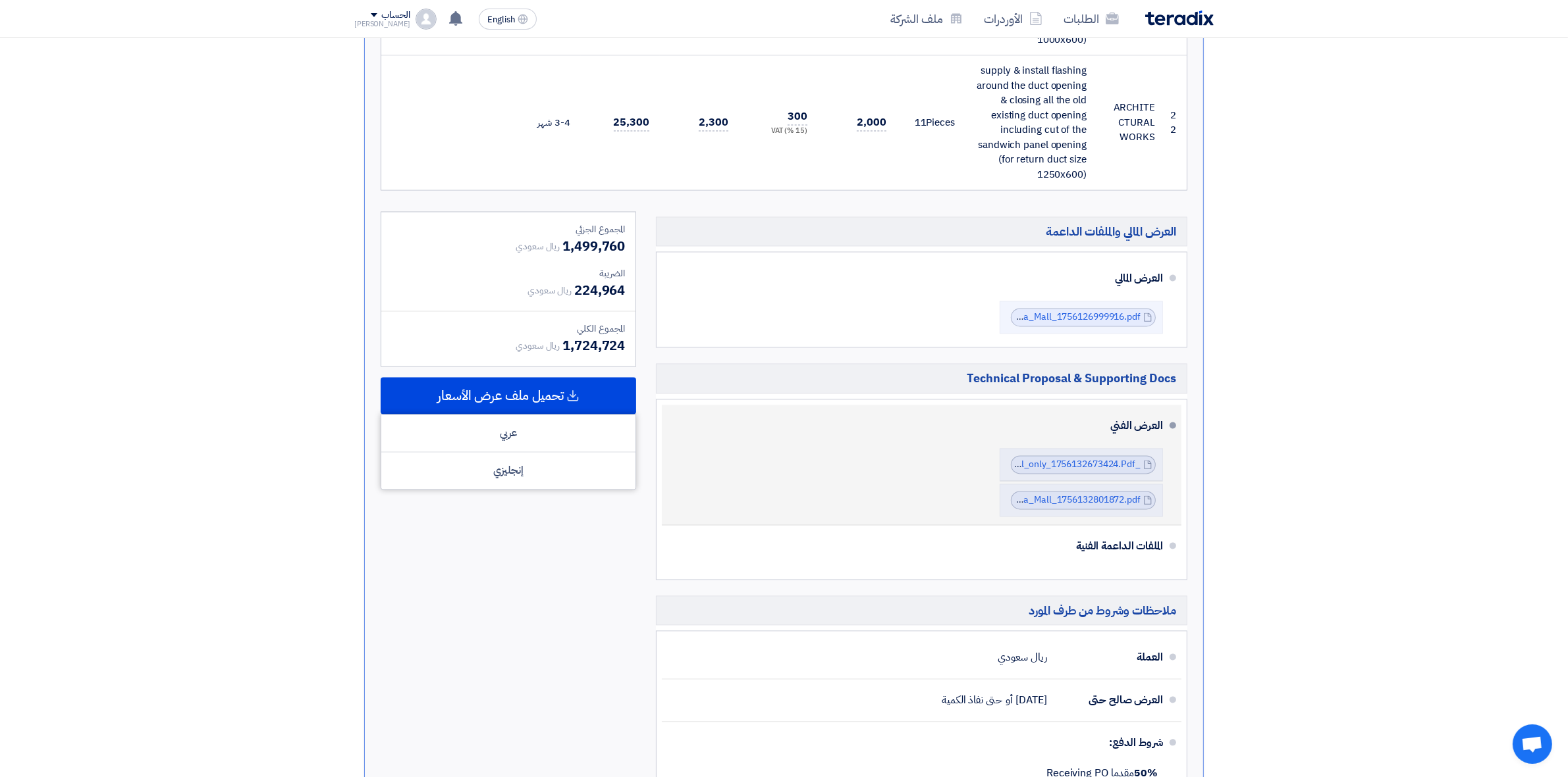
scroll to position [3693, 0]
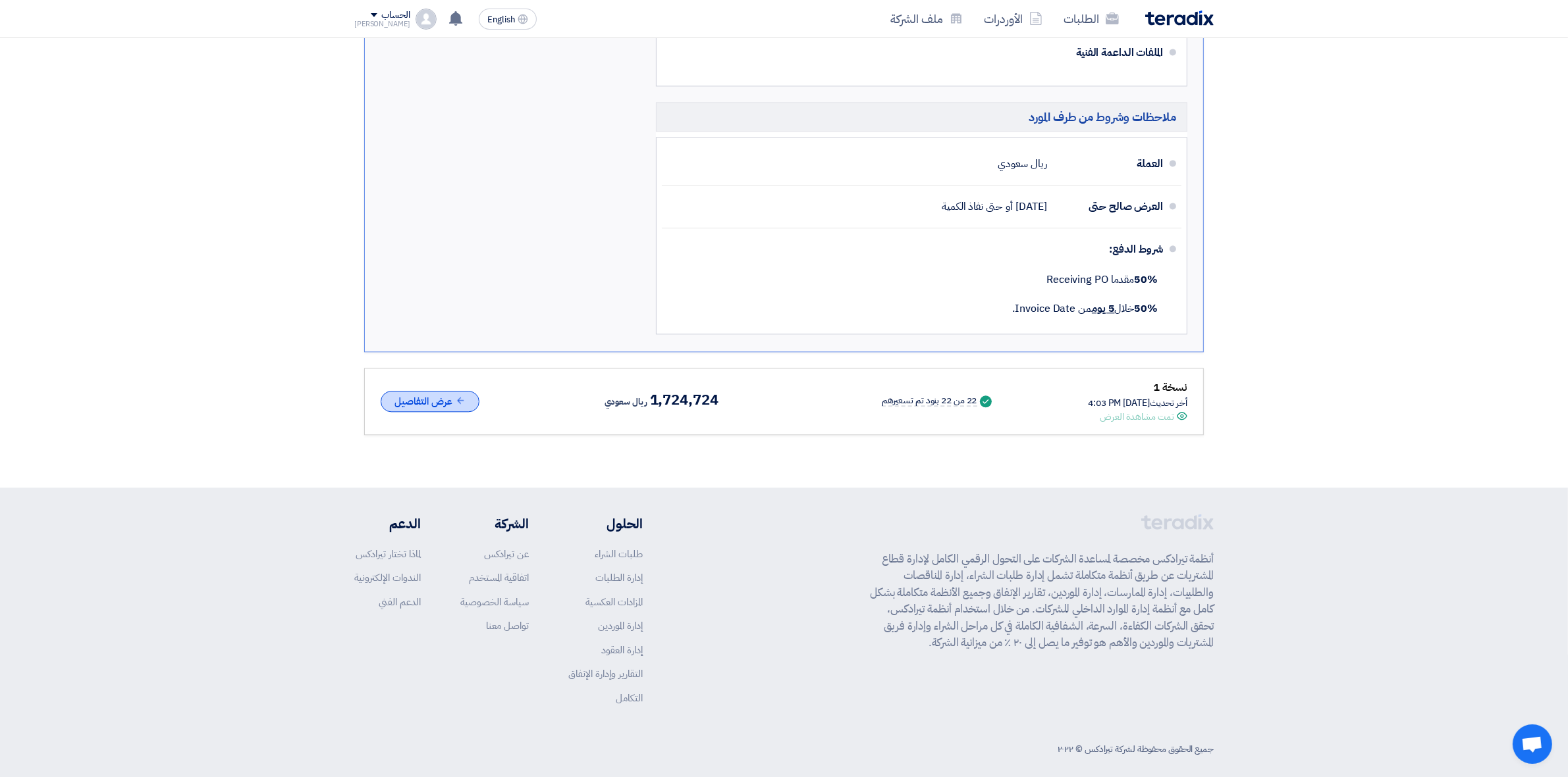
click at [472, 391] on button "عرض التفاصيل" at bounding box center [430, 402] width 99 height 21
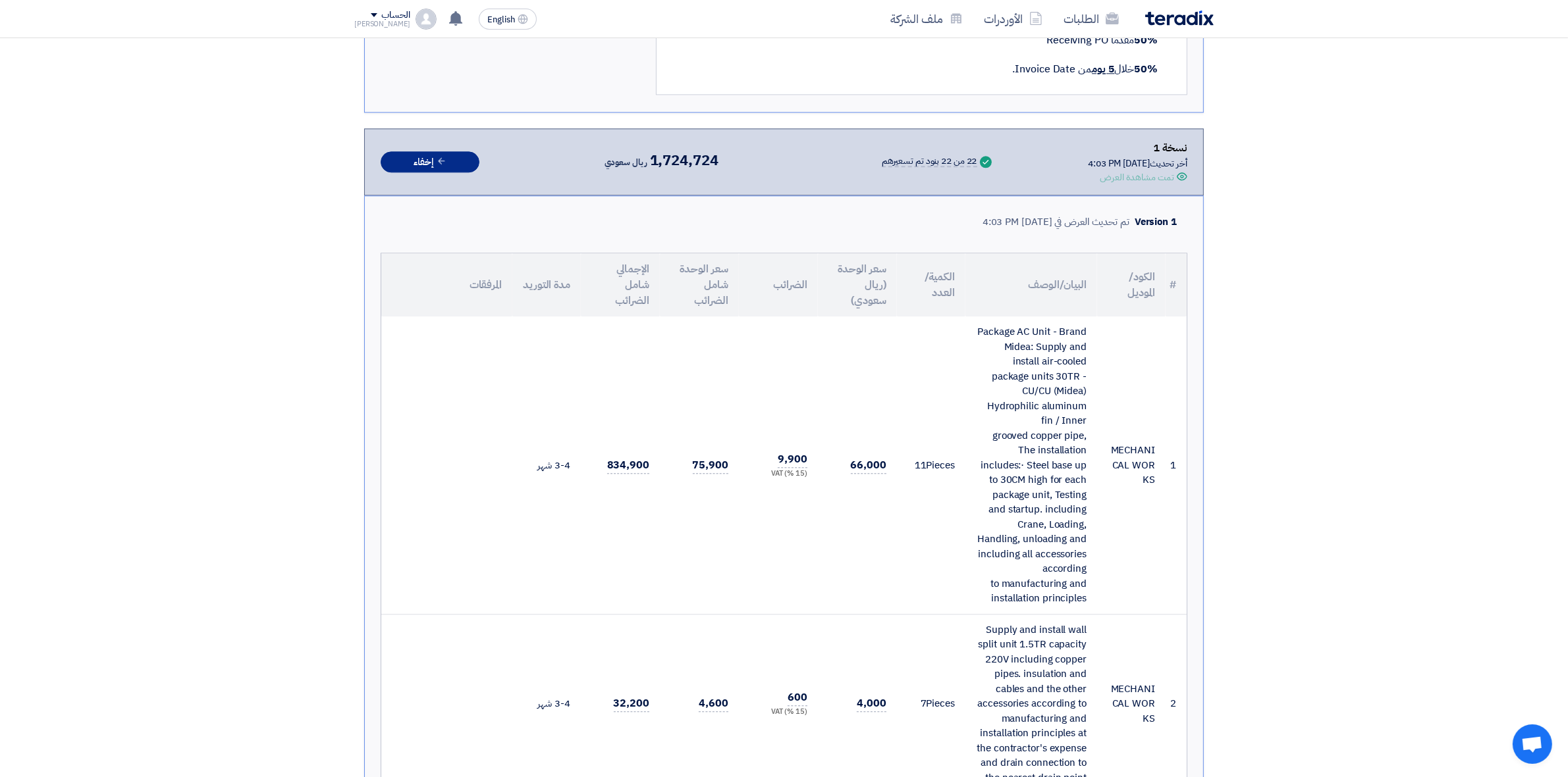
scroll to position [3857, 0]
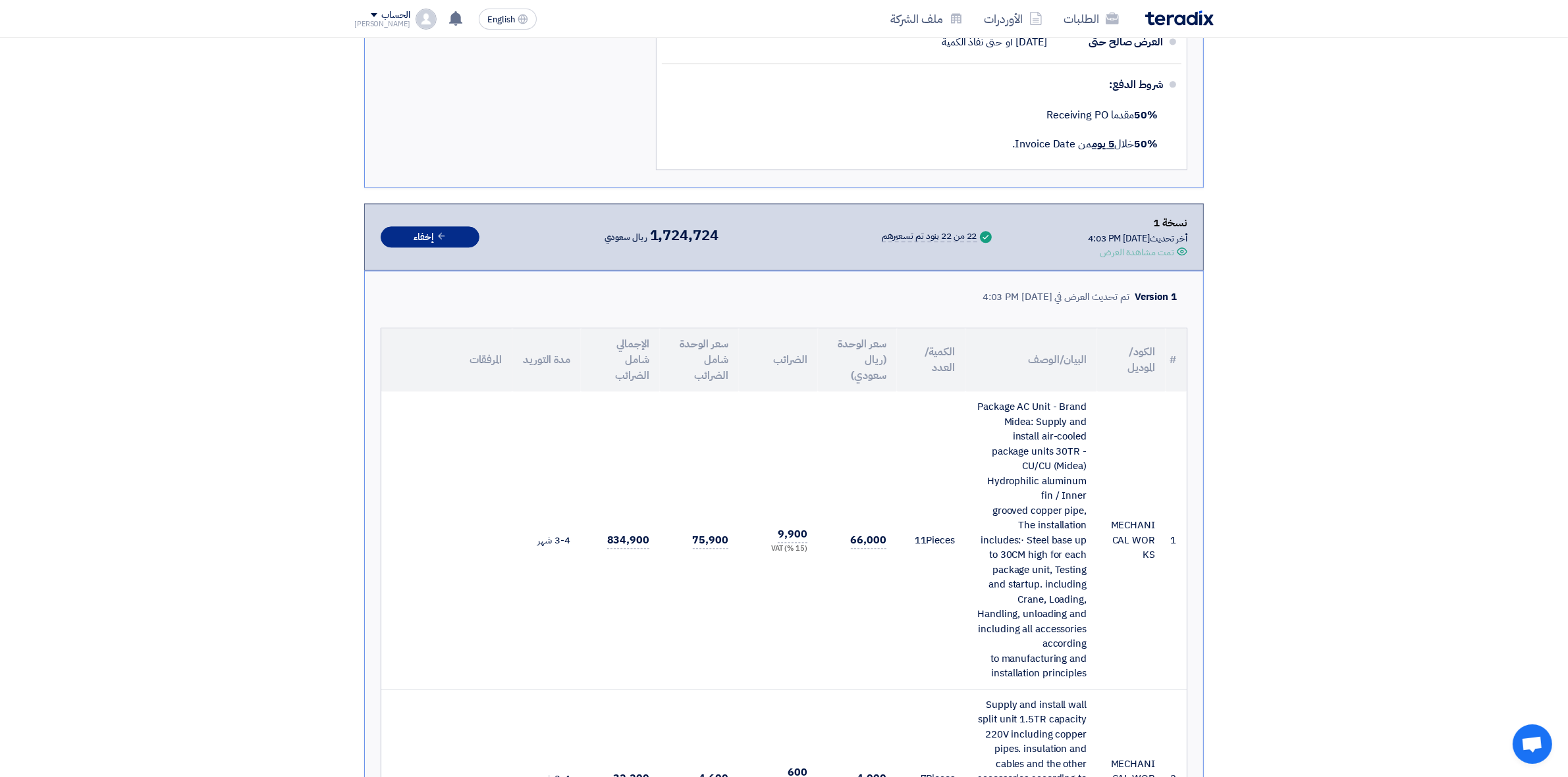
click at [462, 227] on button "إخفاء" at bounding box center [430, 237] width 99 height 21
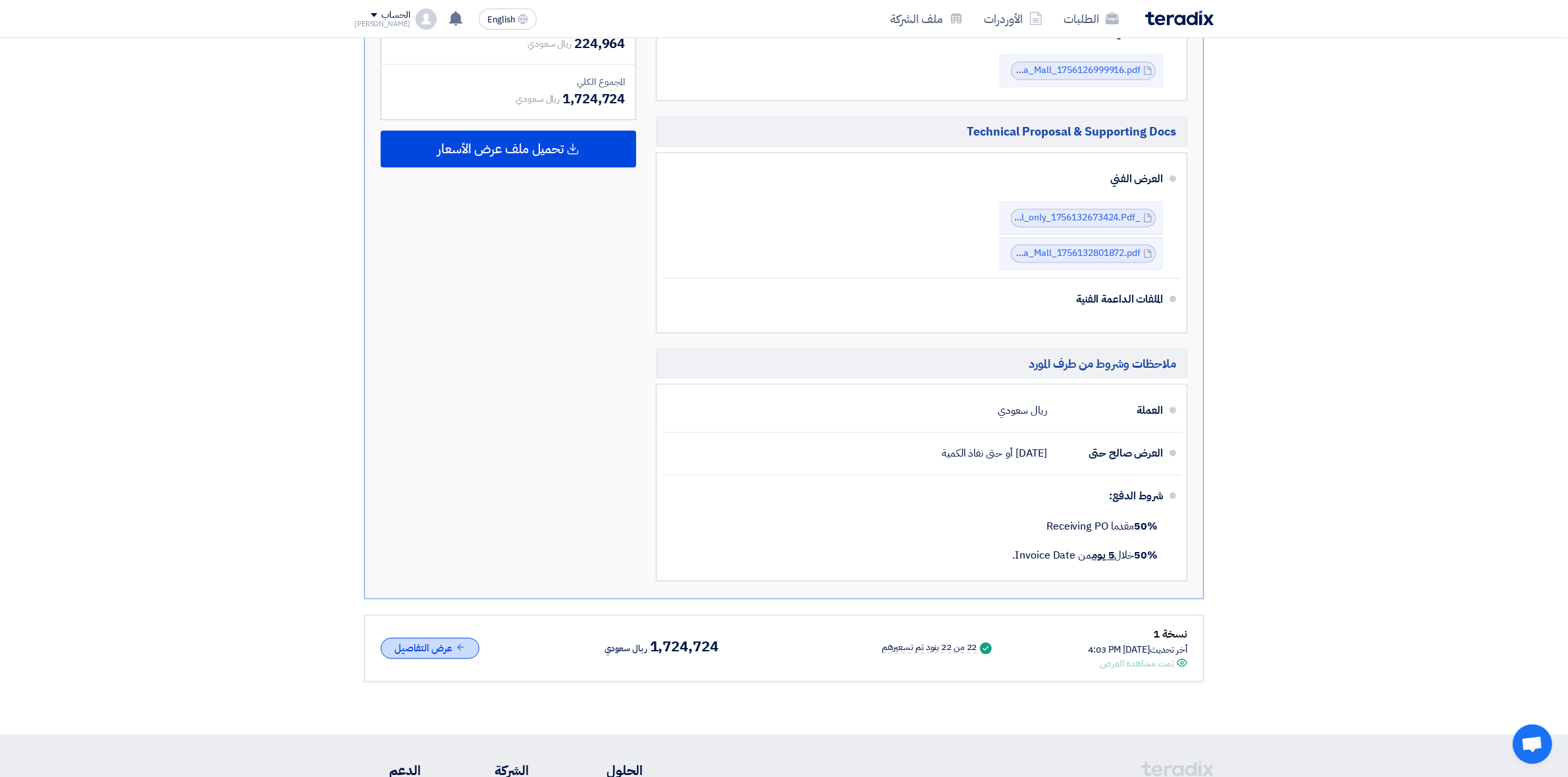
scroll to position [3200, 0]
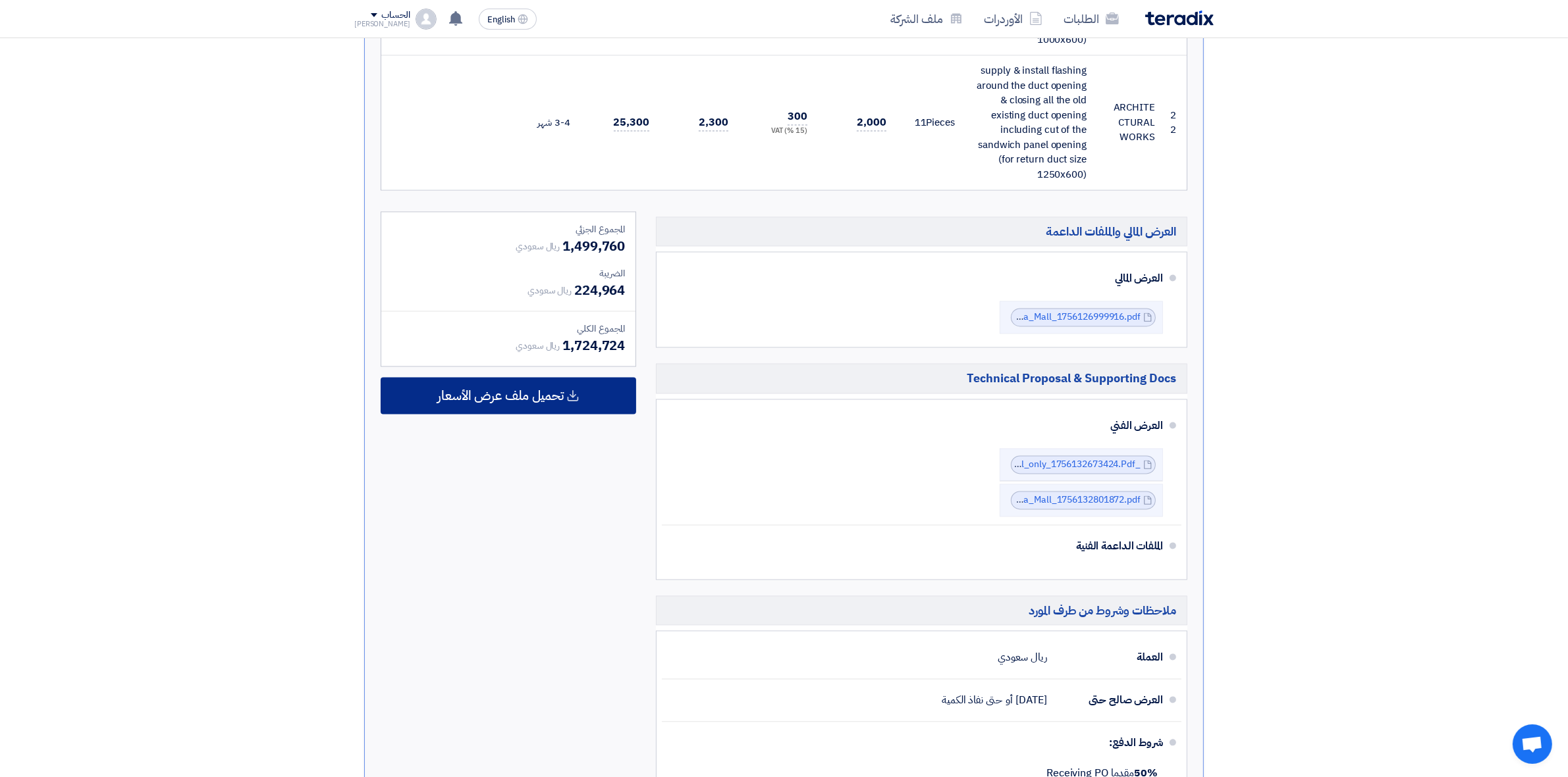
click at [590, 379] on div "تحميل ملف عرض الأسعار" at bounding box center [509, 396] width 256 height 37
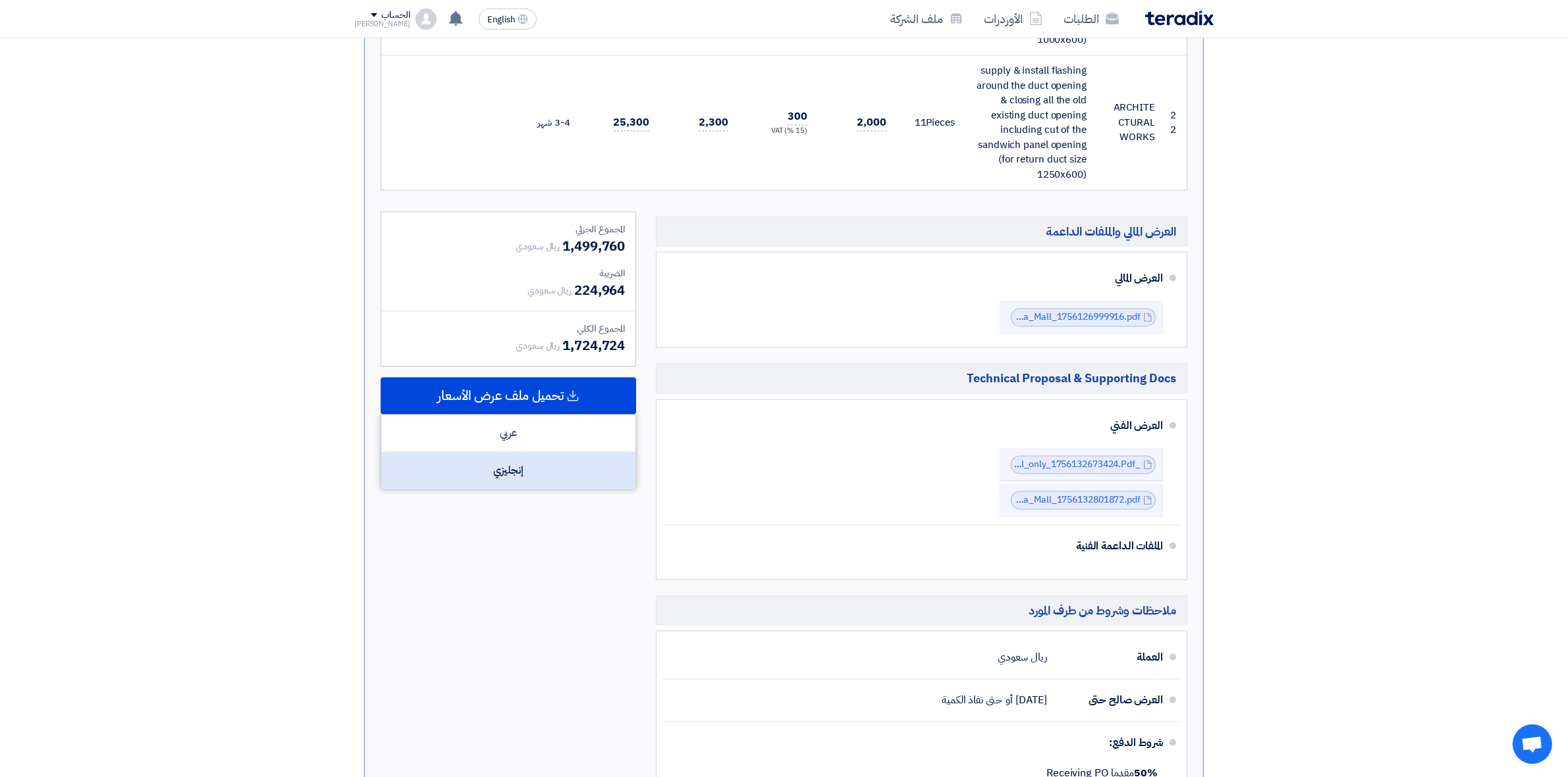
click at [548, 452] on div "إنجليزي" at bounding box center [509, 471] width 254 height 37
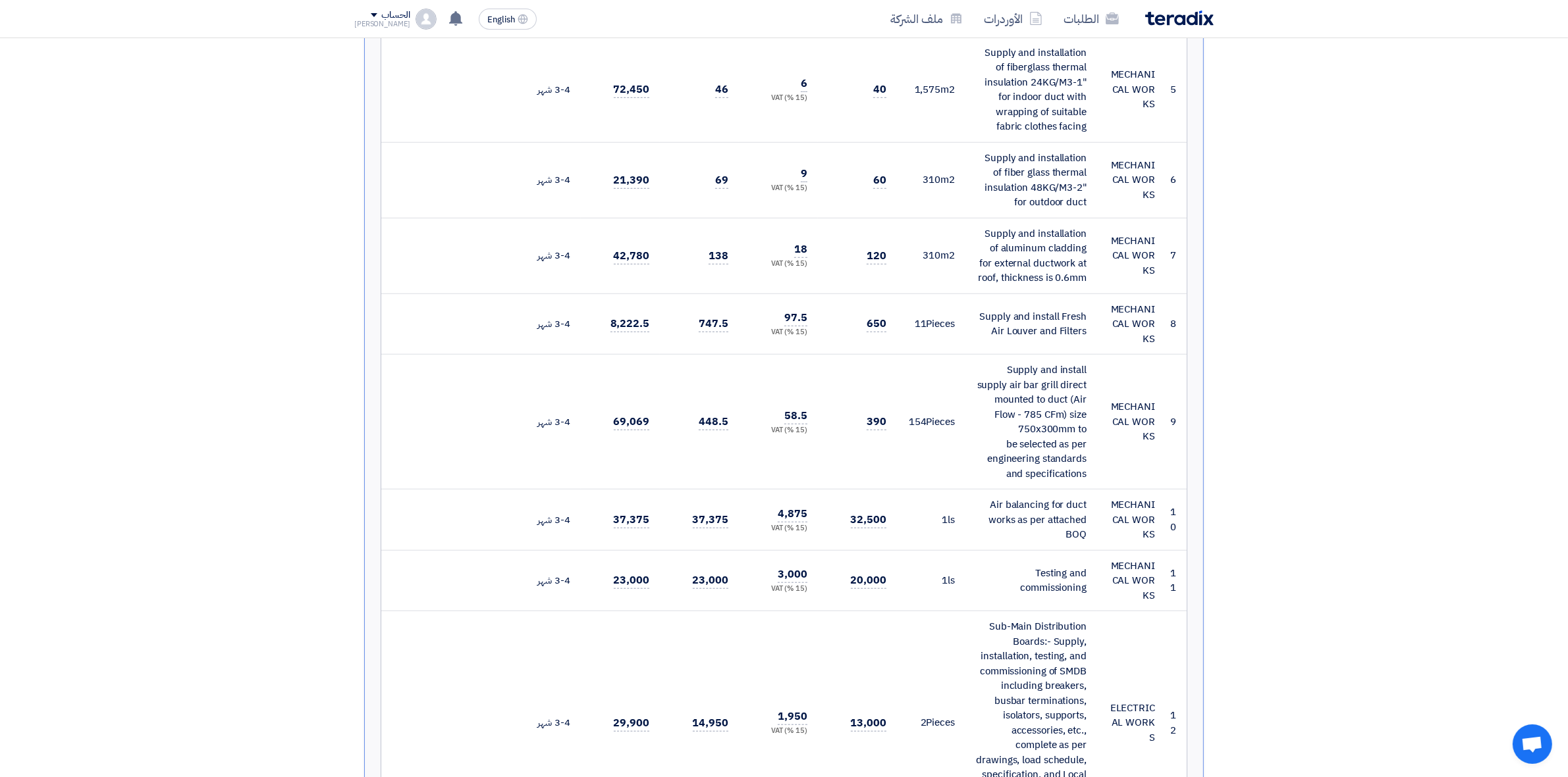
scroll to position [978, 0]
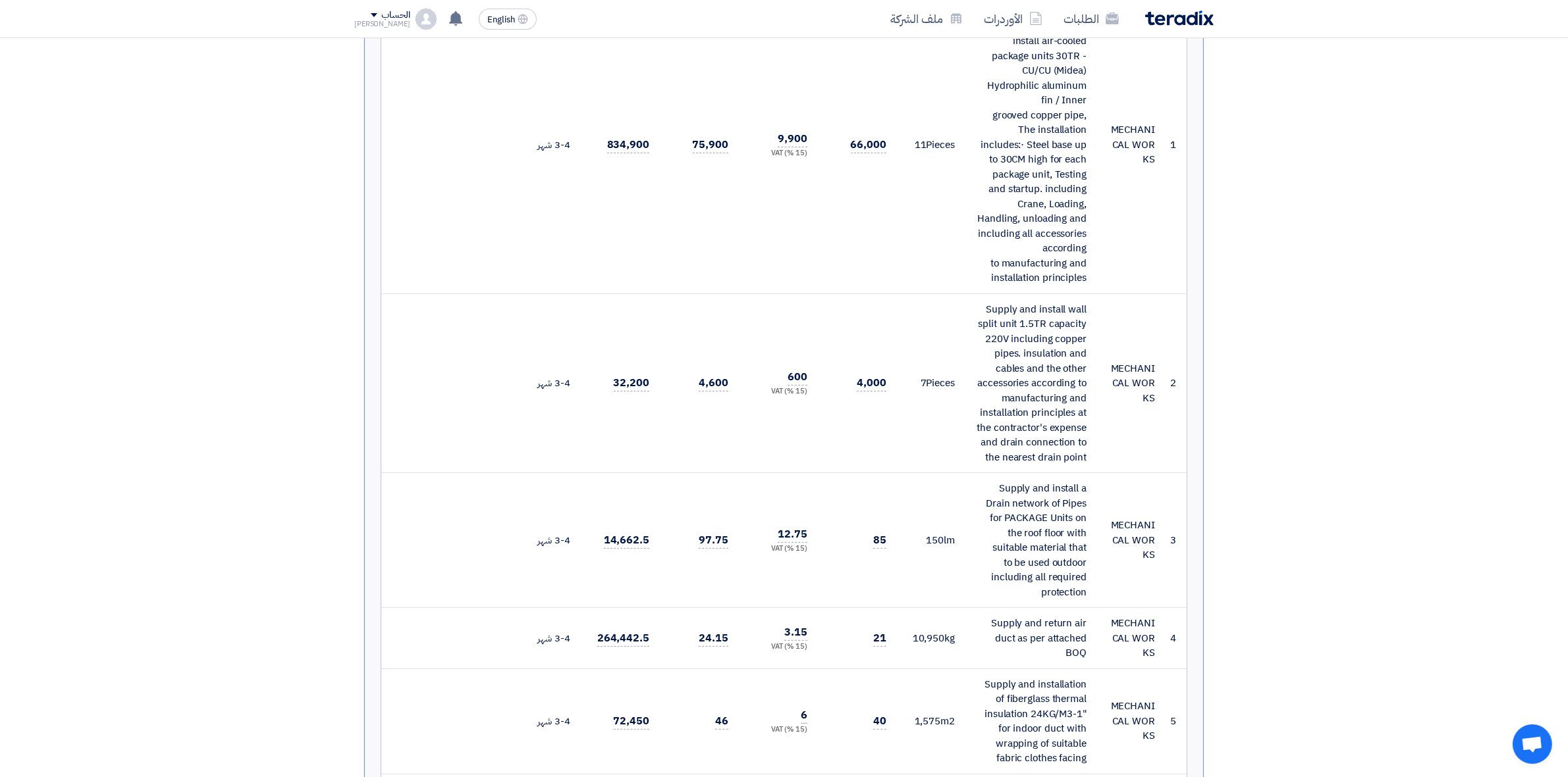
scroll to position [0, 0]
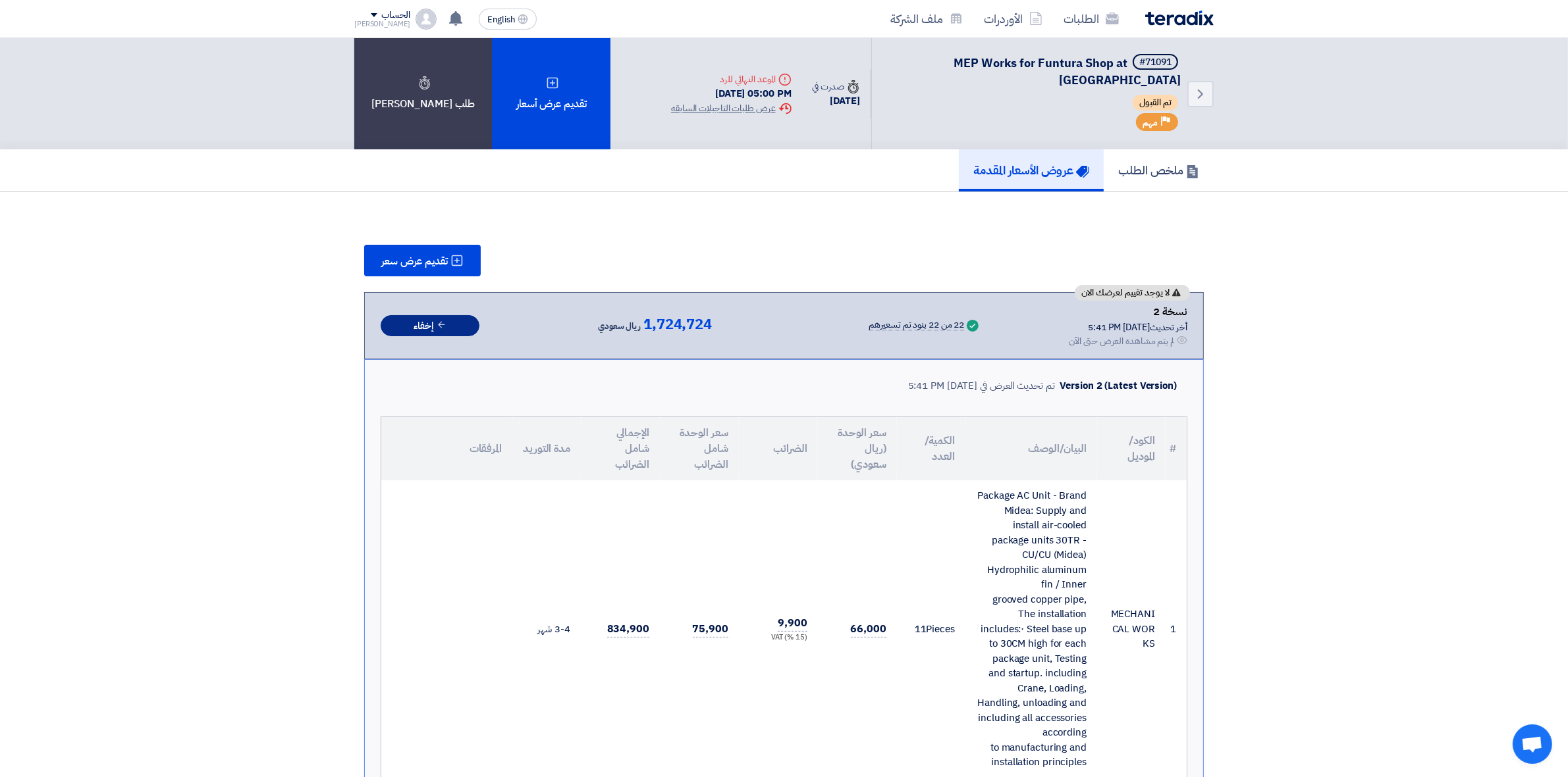
click at [456, 326] on button "إخفاء" at bounding box center [430, 326] width 99 height 21
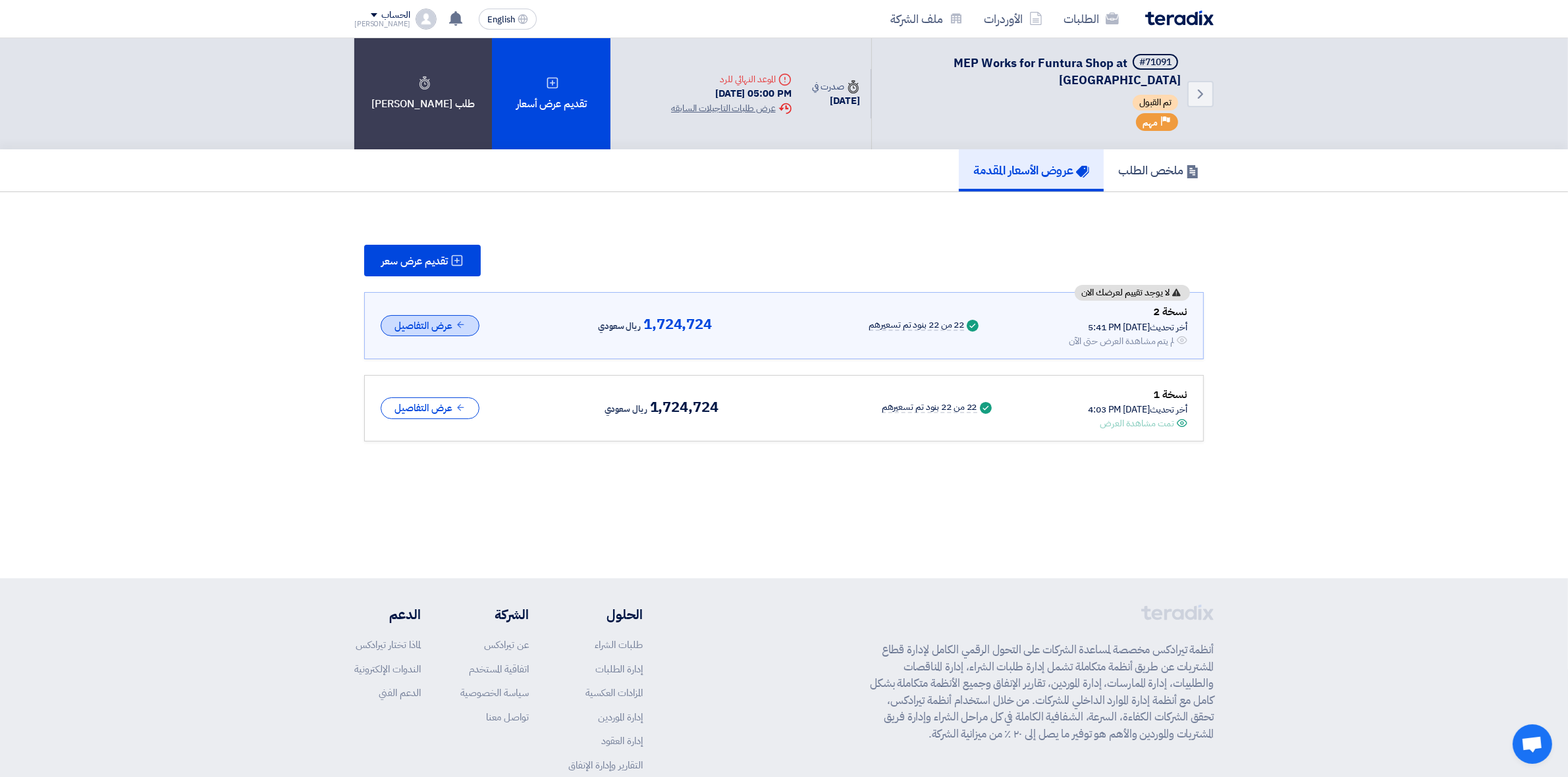
click at [456, 326] on button "عرض التفاصيل" at bounding box center [430, 326] width 99 height 21
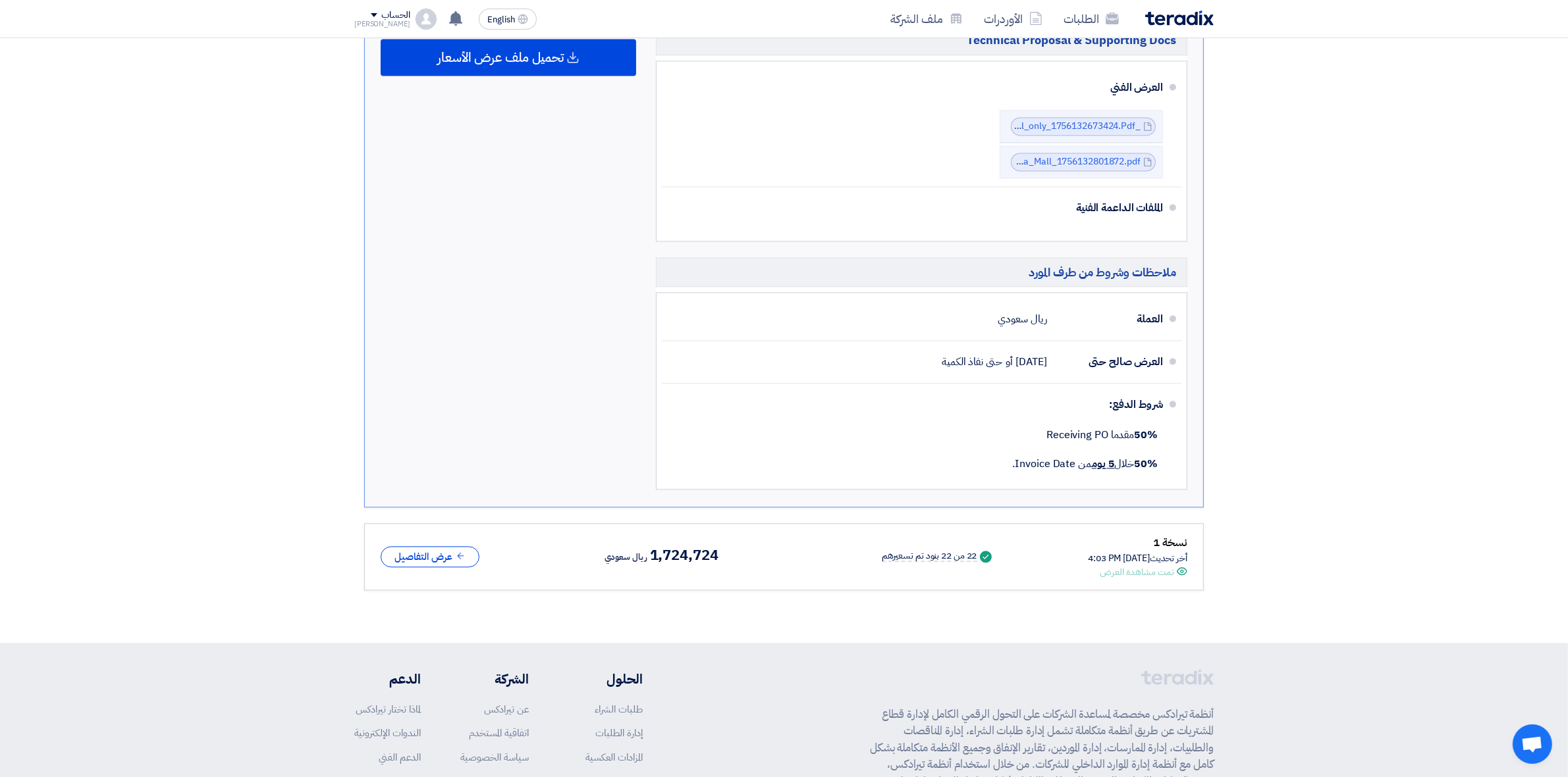
scroll to position [3209, 0]
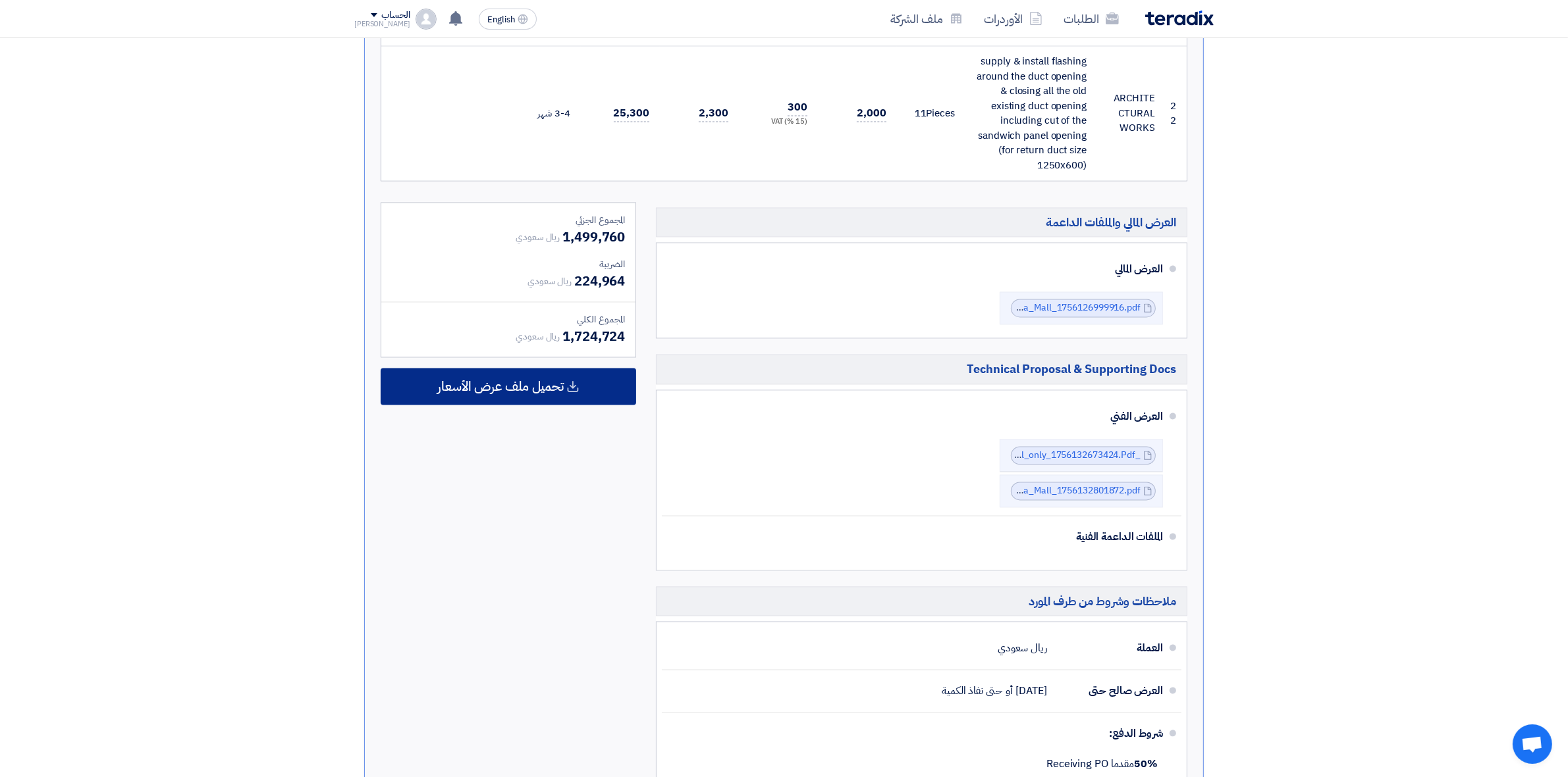
click at [493, 380] on span "تحميل ملف عرض الأسعار" at bounding box center [500, 386] width 126 height 11
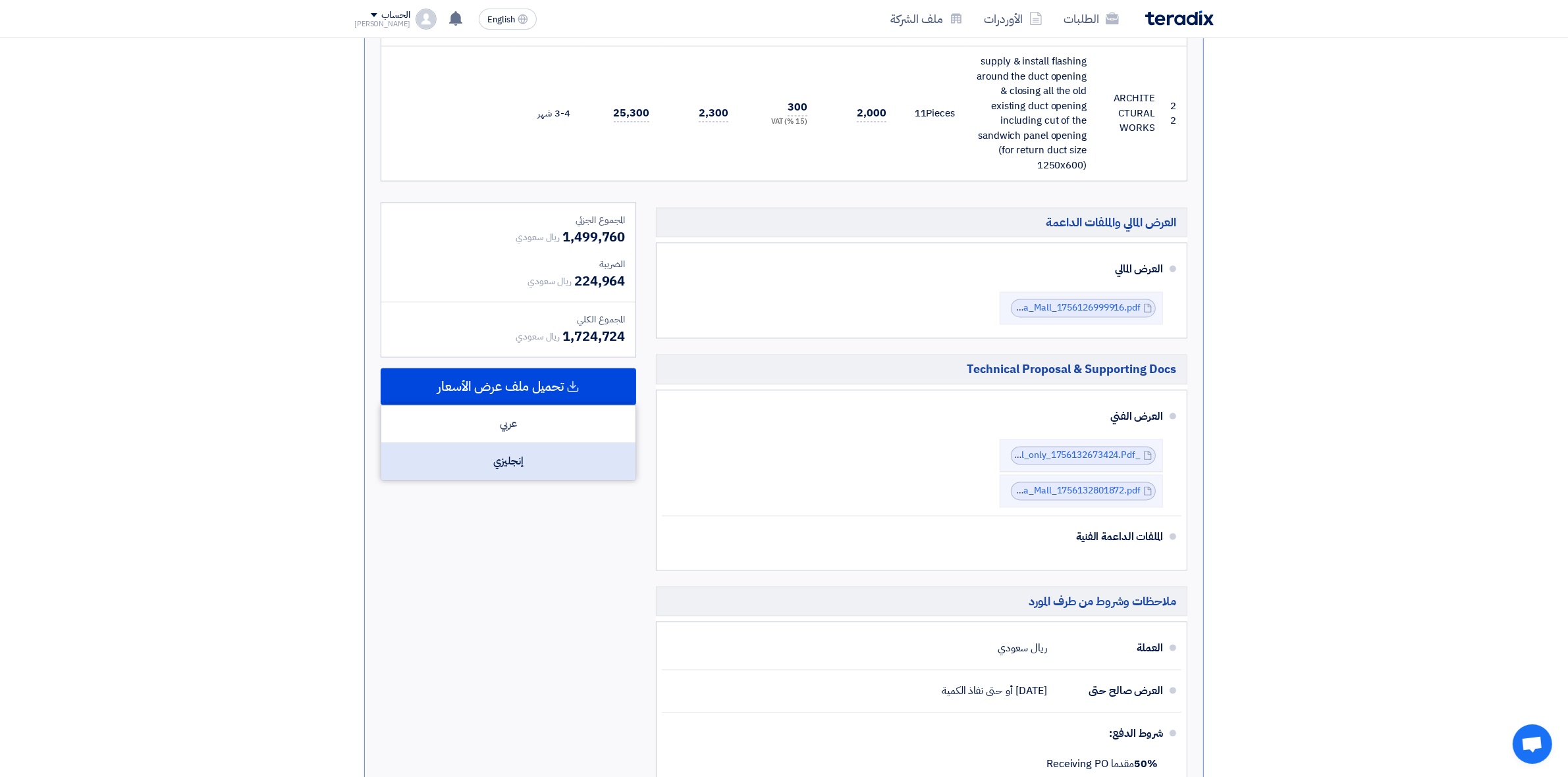
click at [508, 445] on div "إنجليزي" at bounding box center [509, 462] width 254 height 37
